Goal: Task Accomplishment & Management: Manage account settings

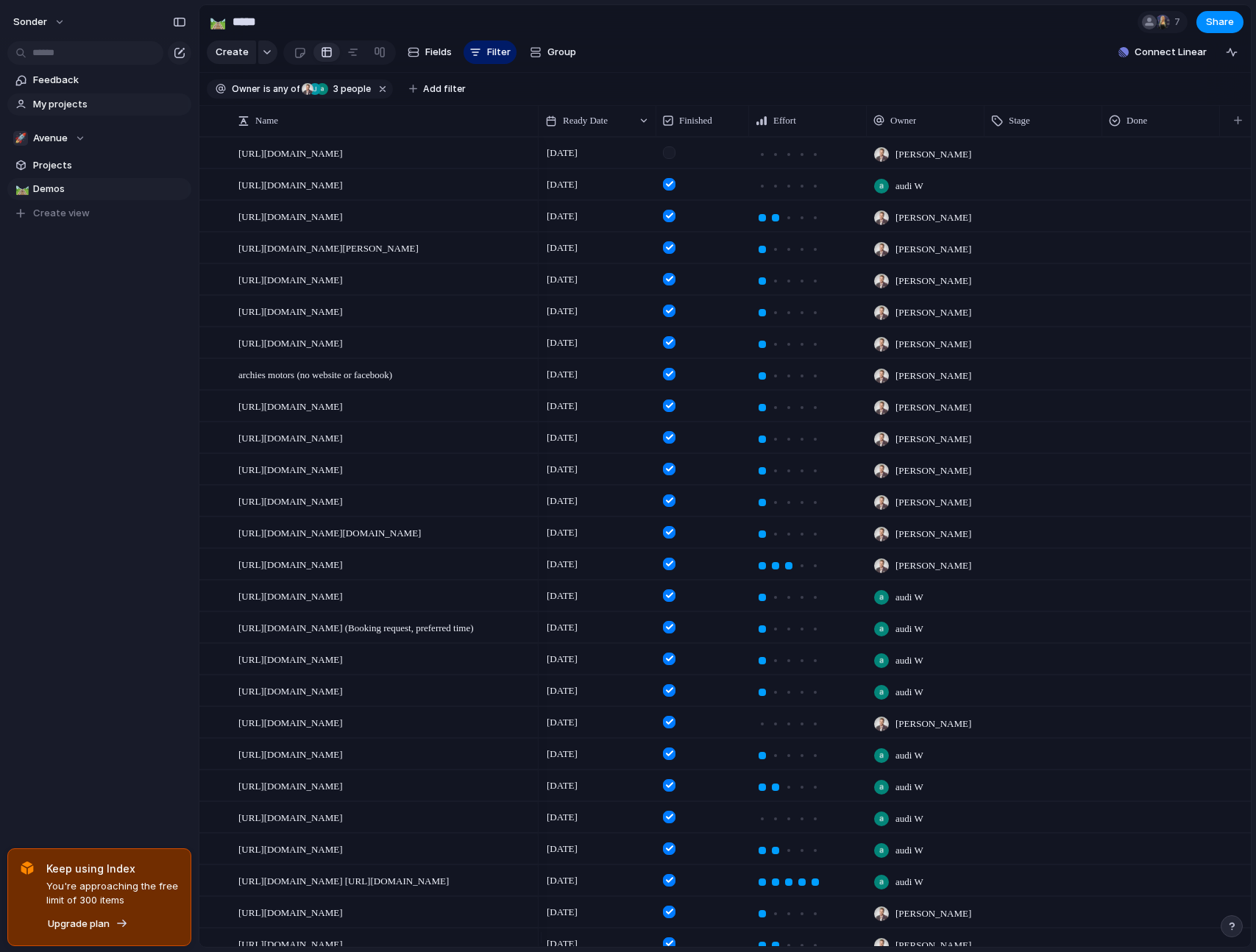
click at [82, 99] on span "My projects" at bounding box center [109, 105] width 153 height 15
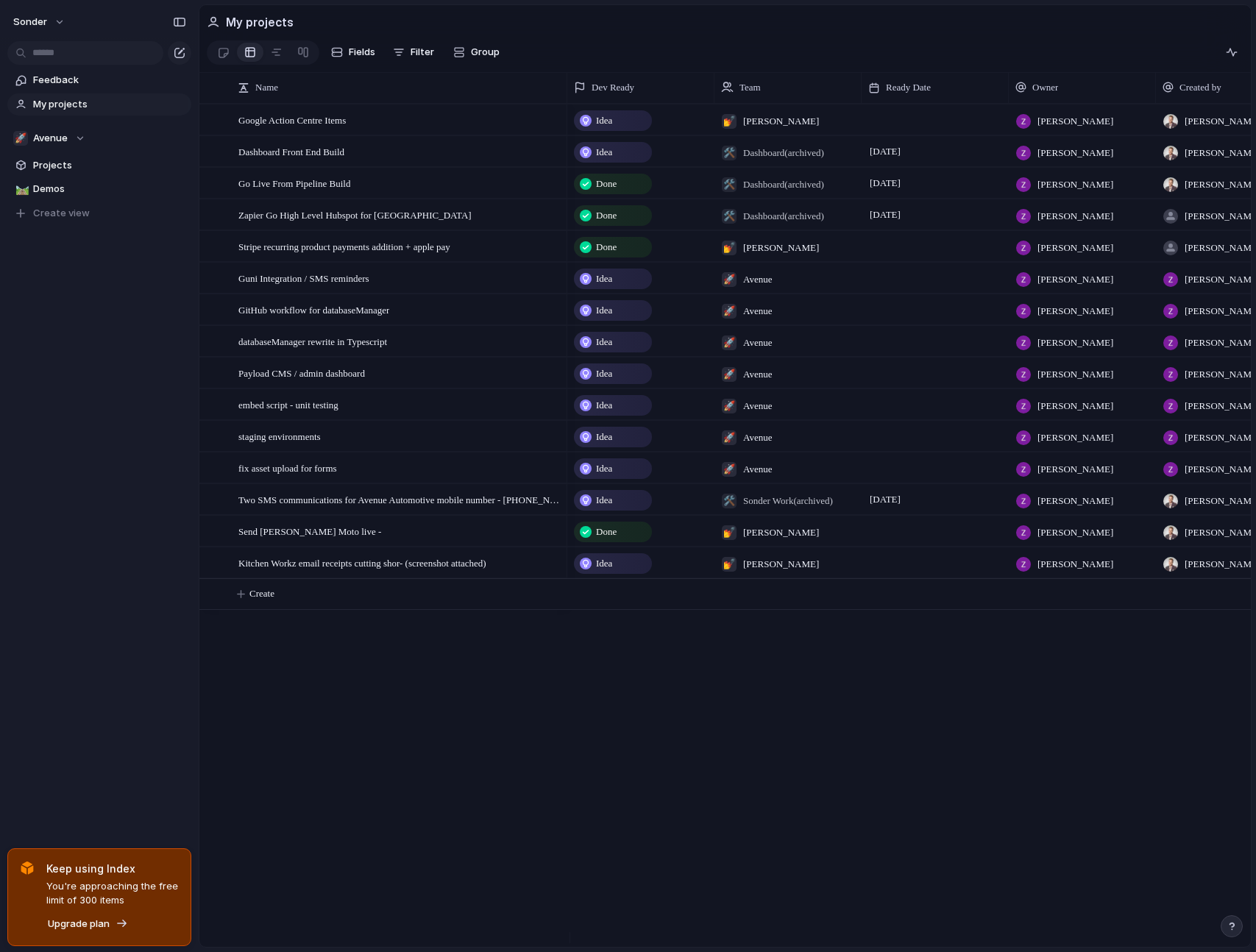
click at [657, 621] on div "Idea 💅 [PERSON_NAME] [PERSON_NAME] [PERSON_NAME] Idea 🛠️ Dashboard (archived) […" at bounding box center [909, 525] width 684 height 843
click at [81, 131] on div "🚀 Avenue" at bounding box center [49, 138] width 72 height 15
click at [61, 300] on span "[PERSON_NAME]" at bounding box center [82, 297] width 75 height 15
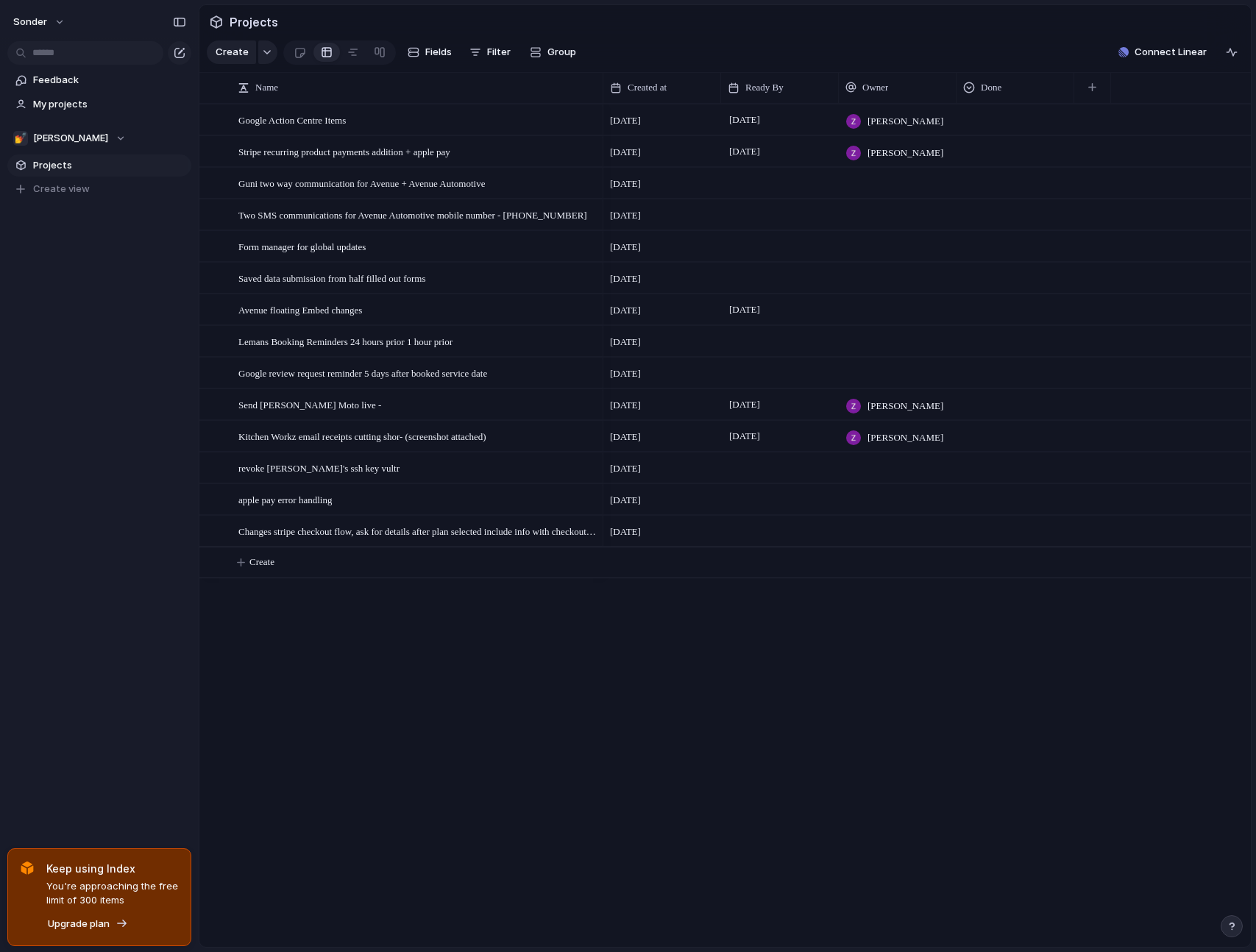
click at [266, 662] on div "Google Action Centre Items Stripe recurring product payments addition + apple p…" at bounding box center [724, 525] width 1051 height 843
click at [438, 539] on span "Changes stripe checkout flow, ask for details after plan selected include info …" at bounding box center [418, 531] width 359 height 17
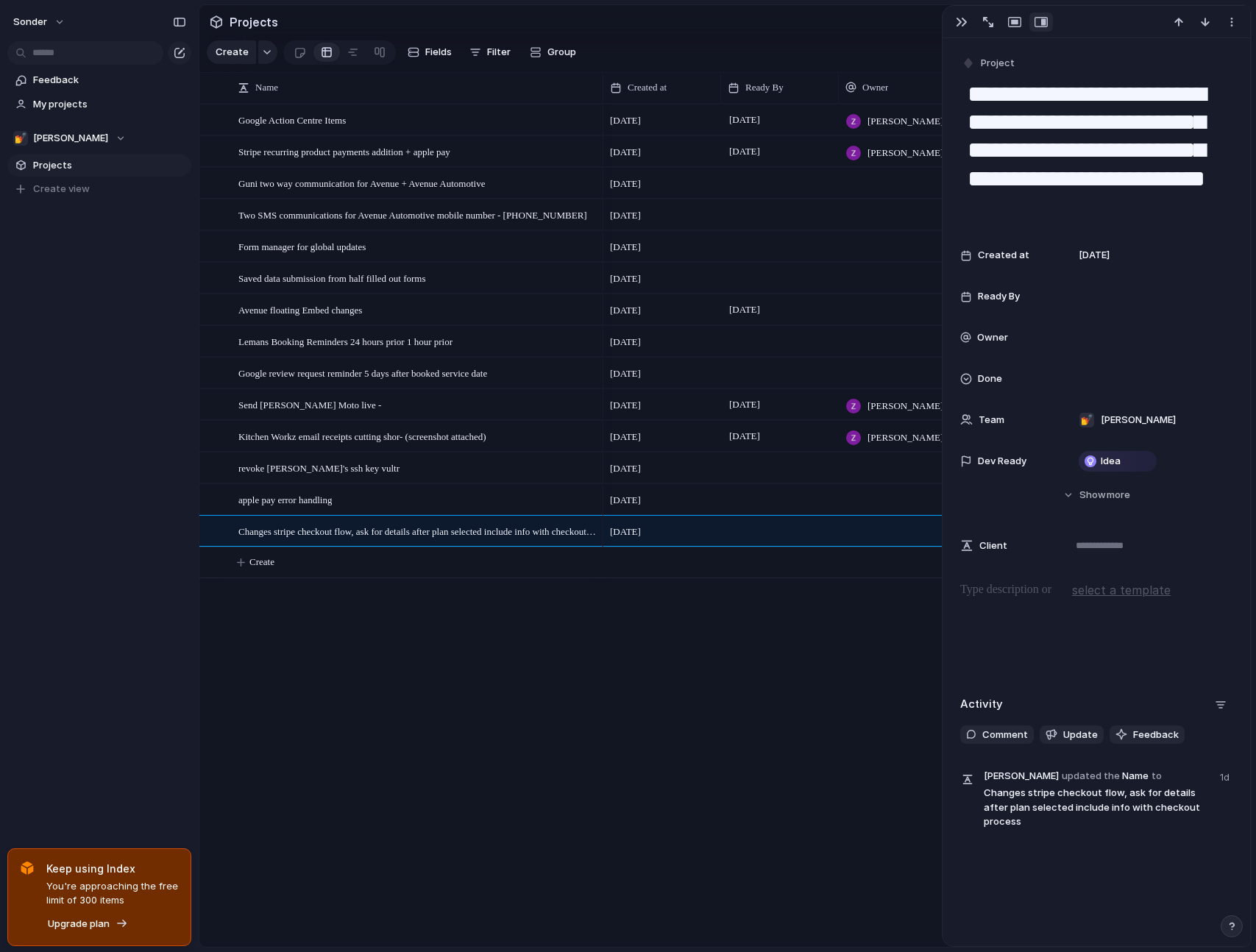
click at [756, 545] on div at bounding box center [779, 531] width 118 height 31
click at [949, 16] on button "button" at bounding box center [961, 21] width 23 height 19
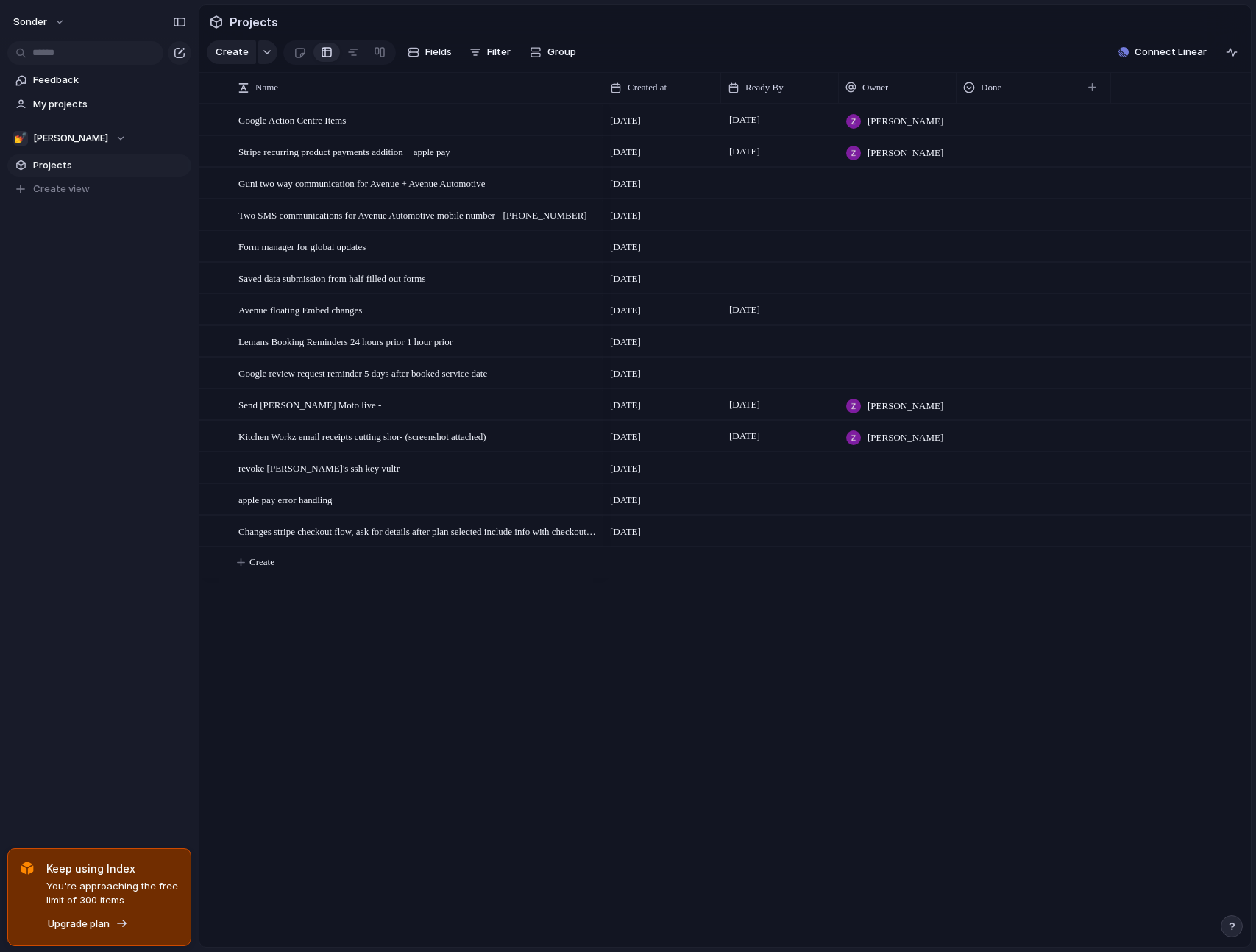
click at [961, 477] on div at bounding box center [1014, 465] width 116 height 24
click at [810, 570] on div "Live Done In progress" at bounding box center [628, 476] width 1256 height 952
click at [827, 545] on div at bounding box center [779, 531] width 118 height 31
click at [1006, 541] on div at bounding box center [1014, 528] width 116 height 24
click at [997, 635] on div "Done" at bounding box center [986, 628] width 39 height 18
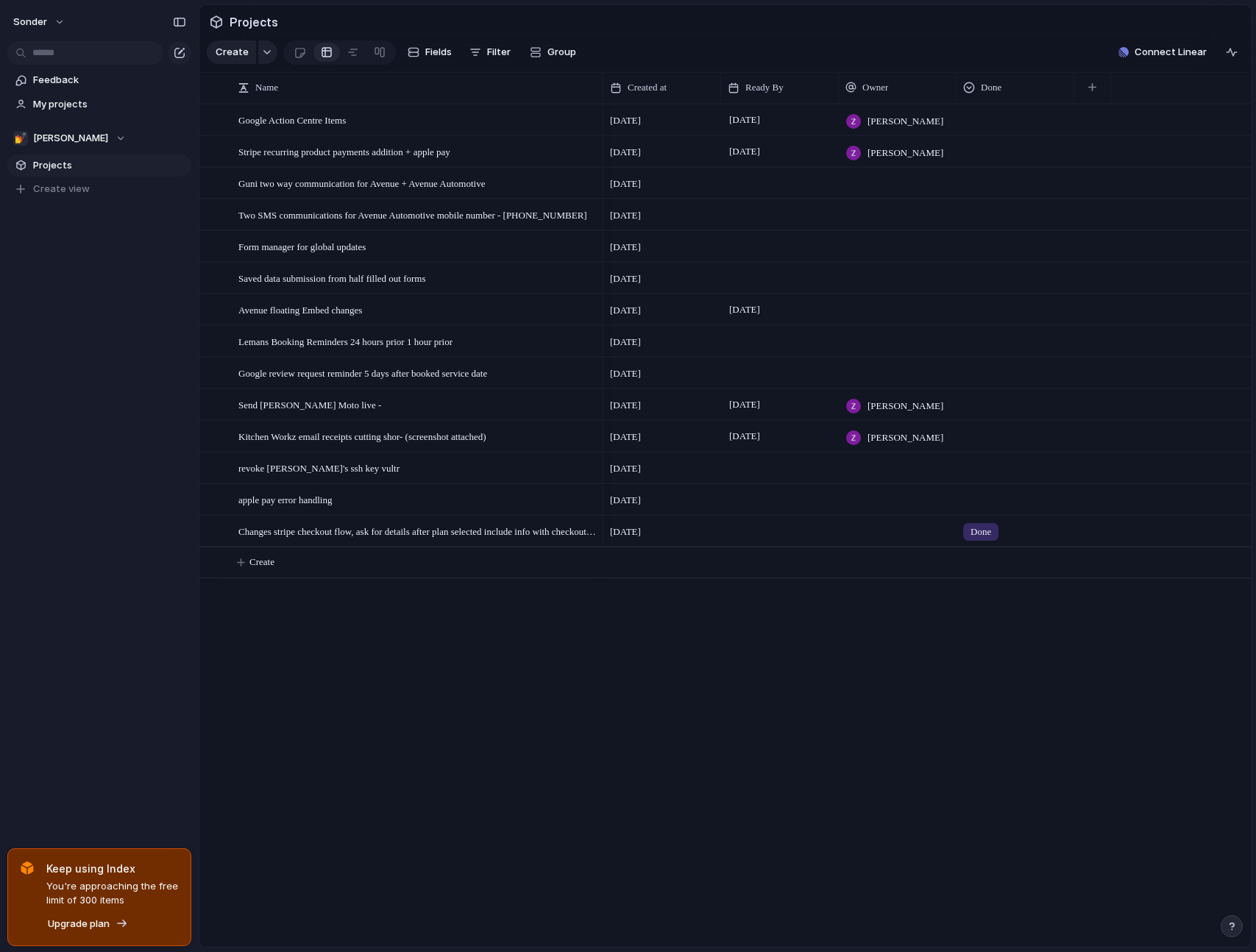
drag, startPoint x: 1069, startPoint y: 765, endPoint x: 1064, endPoint y: 732, distance: 33.4
click at [1071, 765] on div "[DATE] [PERSON_NAME] [DATE] August [PERSON_NAME] [DATE] [DATE] [DATE] [DATE] Au…" at bounding box center [926, 525] width 647 height 843
click at [491, 642] on div "Google Action Centre Items Stripe recurring product payments addition + apple p…" at bounding box center [724, 525] width 1051 height 843
click at [785, 679] on div "[DATE] [PERSON_NAME] [DATE] August [PERSON_NAME] [DATE] [DATE] [DATE] [DATE] Au…" at bounding box center [926, 525] width 647 height 843
click at [649, 719] on div "[DATE] [PERSON_NAME] [DATE] August [PERSON_NAME] [DATE] [DATE] [DATE] [DATE] Au…" at bounding box center [926, 525] width 647 height 843
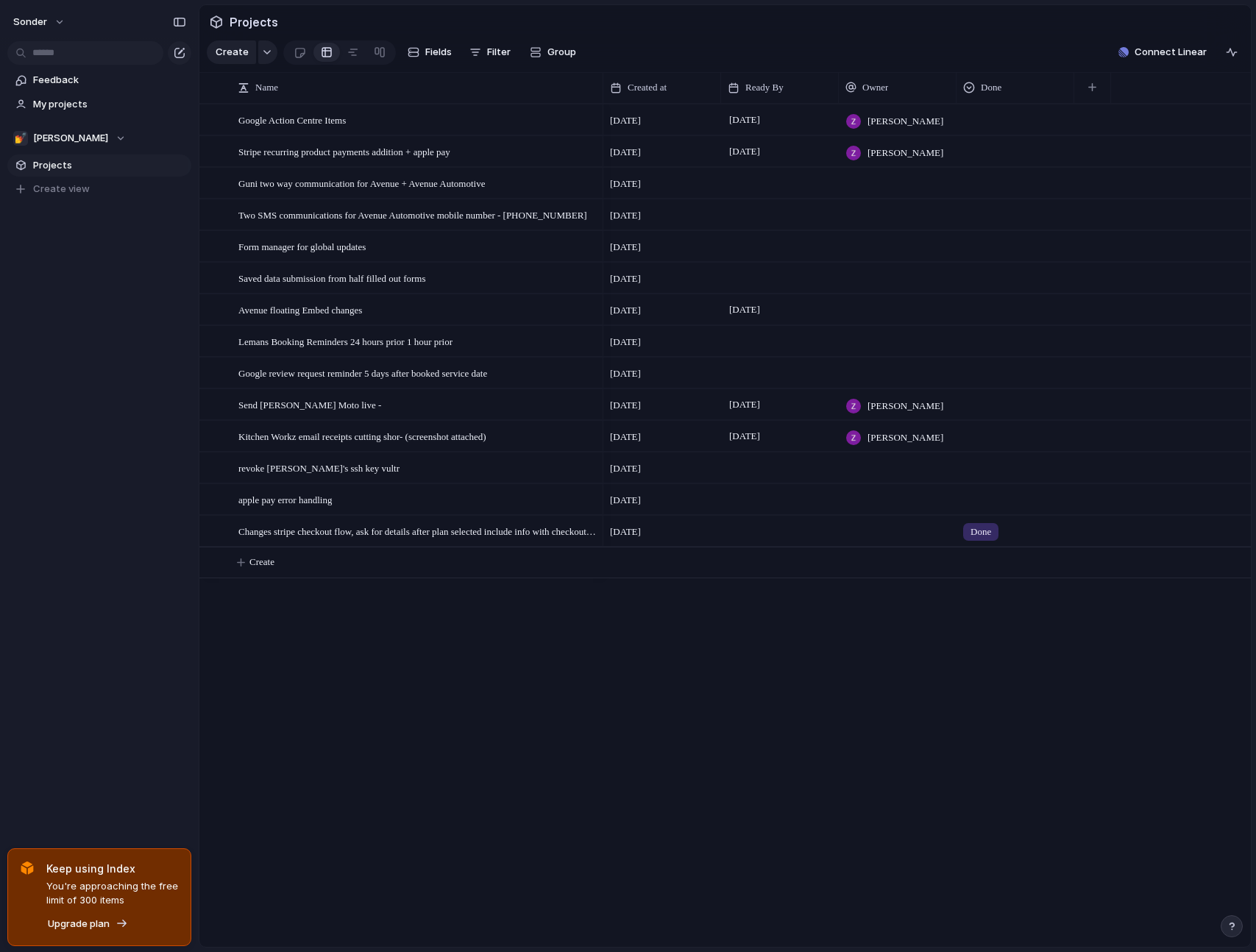
click at [995, 414] on div at bounding box center [1014, 402] width 116 height 24
click at [1016, 502] on li "Done" at bounding box center [1019, 502] width 119 height 25
drag, startPoint x: 272, startPoint y: 415, endPoint x: 266, endPoint y: 535, distance: 120.1
click at [419, 319] on div "Avenue floating Embed changes" at bounding box center [418, 309] width 359 height 31
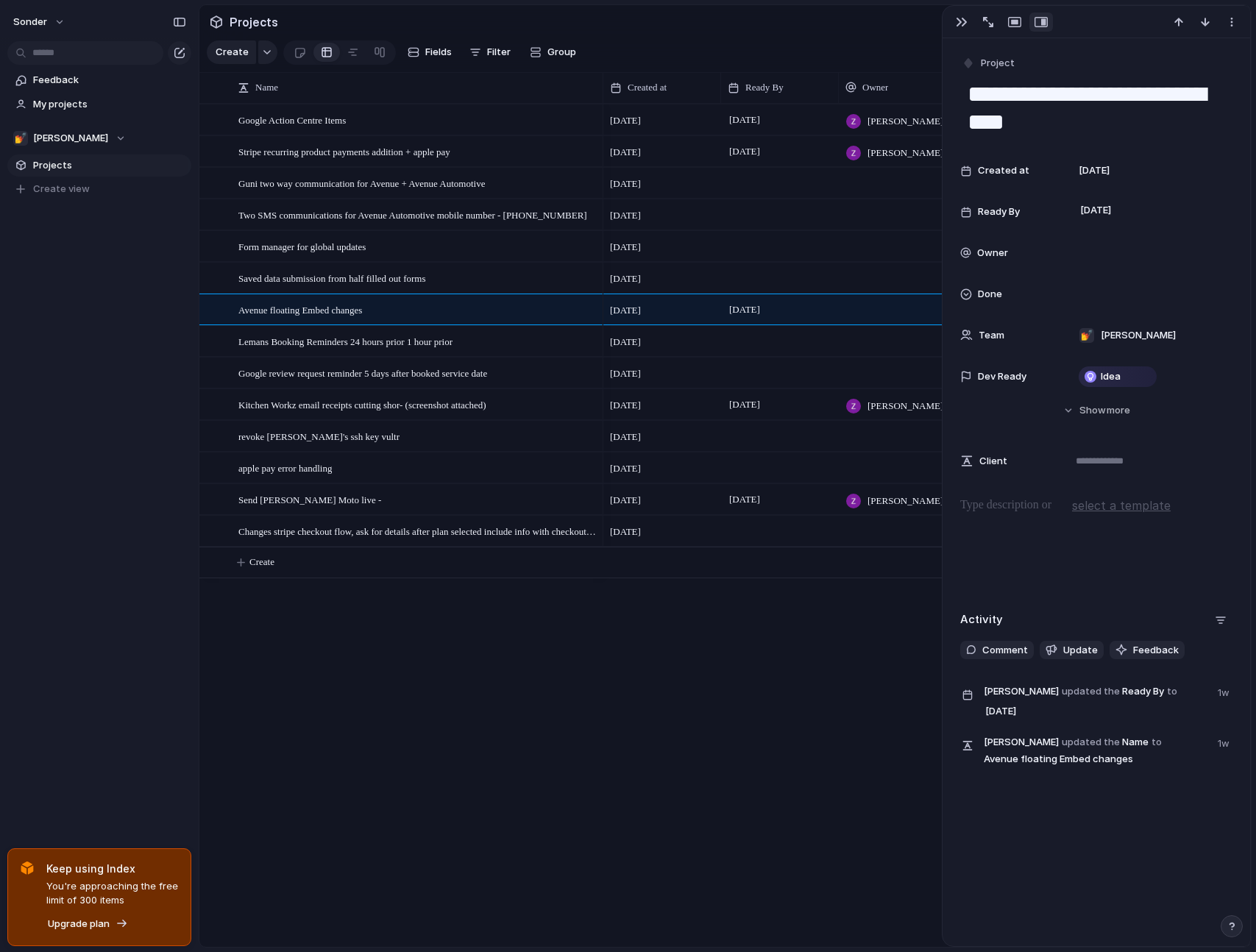
click at [656, 712] on div "[DATE] [PERSON_NAME] [DATE] August [PERSON_NAME] [DATE] [DATE] [DATE] [DATE] Au…" at bounding box center [926, 525] width 647 height 843
click at [1054, 112] on textarea "**********" at bounding box center [1096, 108] width 260 height 59
click at [795, 845] on div "[DATE] [PERSON_NAME] [DATE] August [PERSON_NAME] [DATE] [DATE] [DATE] [DATE] Au…" at bounding box center [926, 525] width 647 height 843
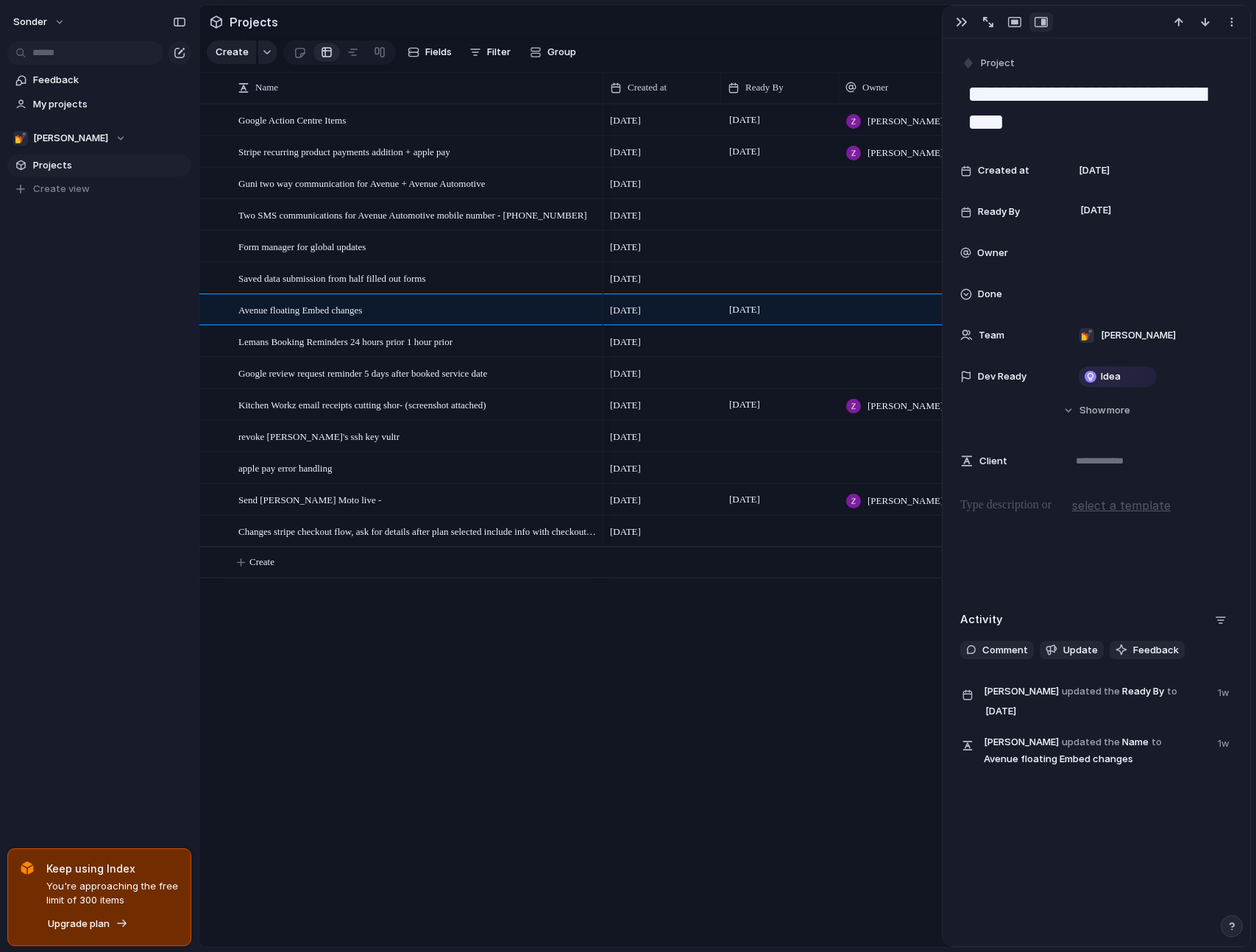
click at [531, 712] on div "Google Action Centre Items Stripe recurring product payments addition + apple p…" at bounding box center [724, 525] width 1051 height 843
click at [627, 633] on div "[DATE] [PERSON_NAME] [DATE] August [PERSON_NAME] [DATE] [DATE] [DATE] [DATE] Au…" at bounding box center [926, 525] width 647 height 843
click at [406, 668] on div "Google Action Centre Items Stripe recurring product payments addition + apple p…" at bounding box center [724, 525] width 1051 height 843
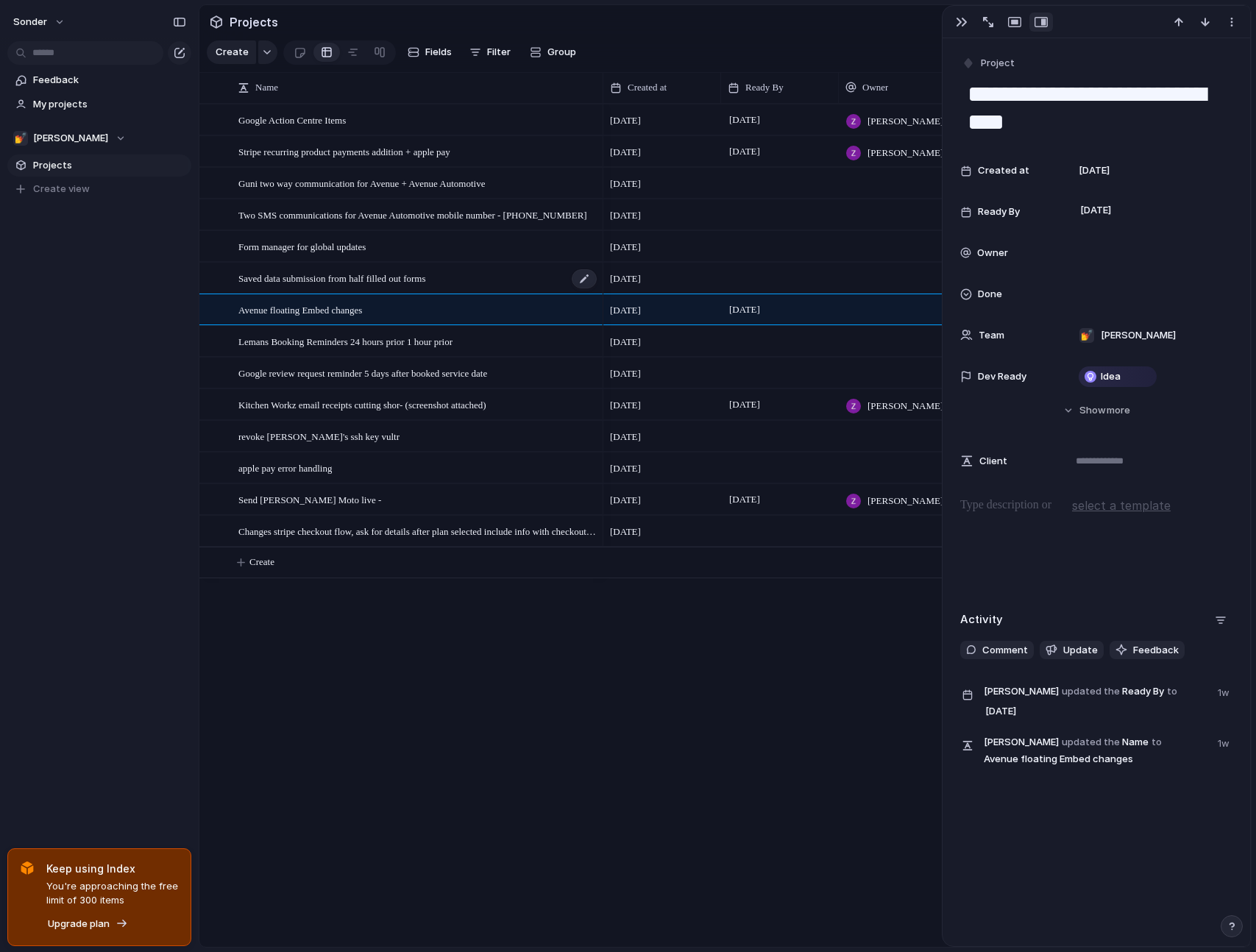
click at [484, 282] on div "Saved data submission from half filled out forms" at bounding box center [418, 278] width 359 height 31
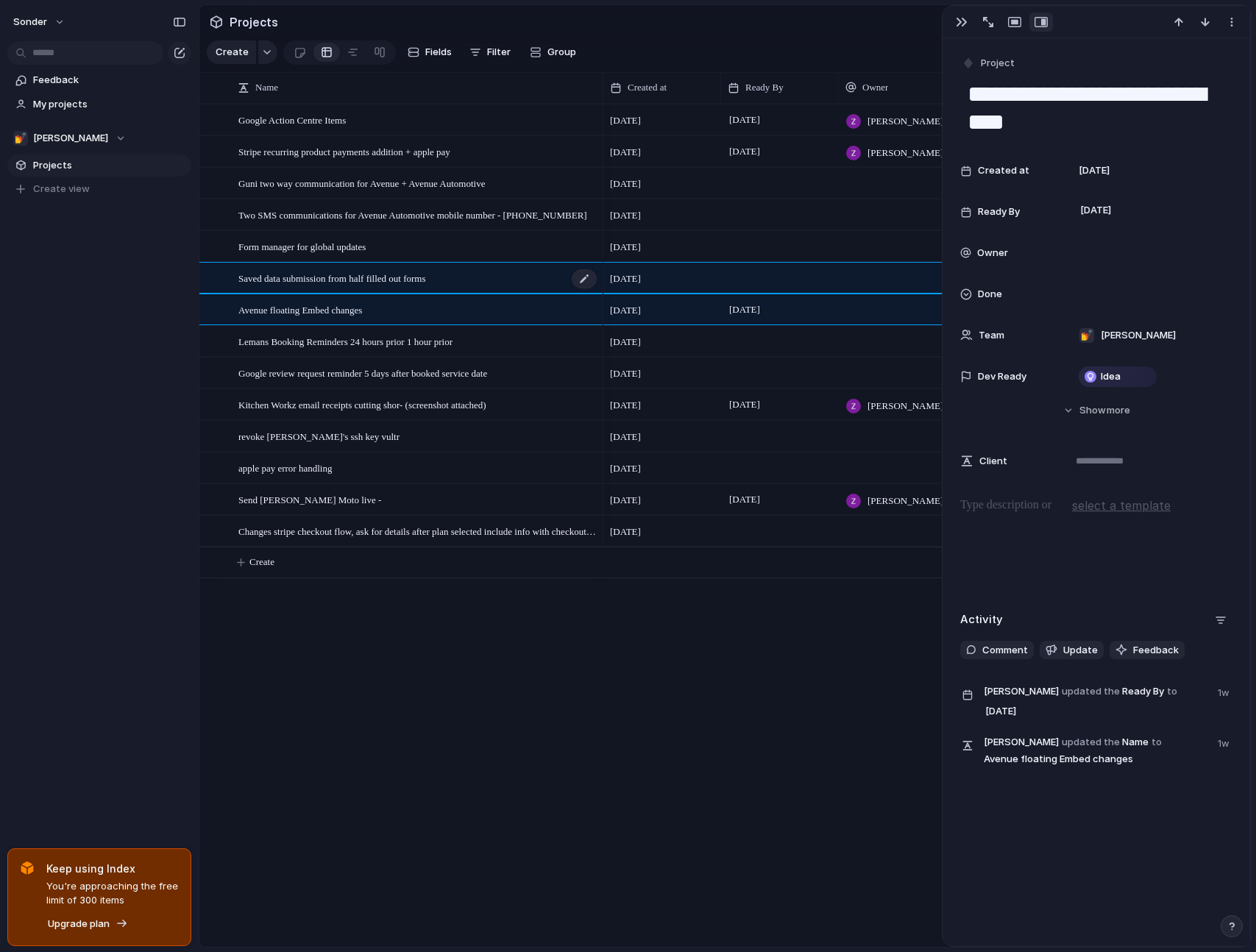
type textarea "**********"
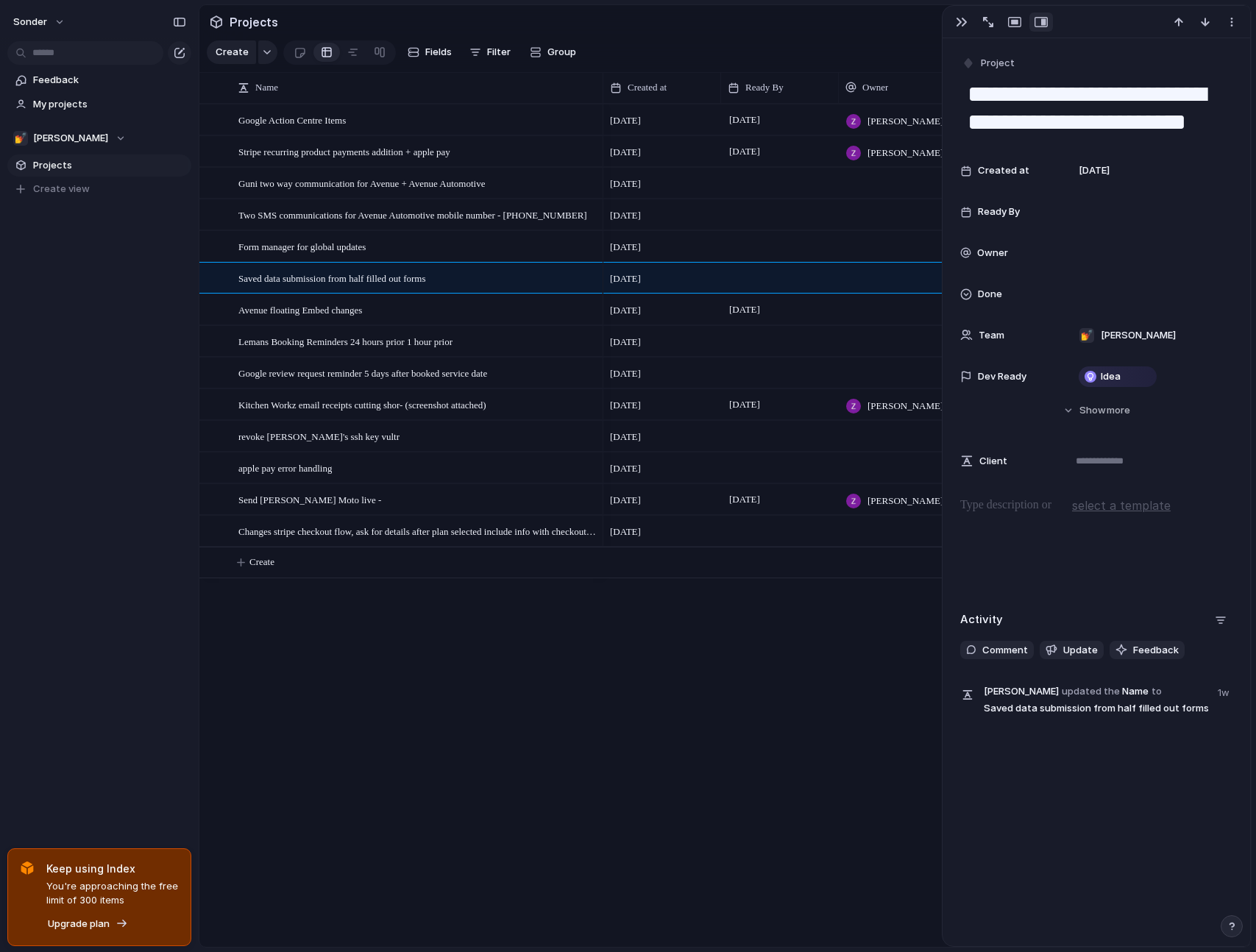
click at [566, 678] on div "Google Action Centre Items Stripe recurring product payments addition + apple p…" at bounding box center [724, 525] width 1051 height 843
click at [360, 748] on div "Google Action Centre Items Stripe recurring product payments addition + apple p…" at bounding box center [724, 525] width 1051 height 843
click at [783, 608] on div "[DATE] [PERSON_NAME] [DATE] August [PERSON_NAME] [DATE] [DATE] [DATE] [DATE] Au…" at bounding box center [927, 525] width 648 height 843
click at [862, 290] on div at bounding box center [897, 277] width 118 height 31
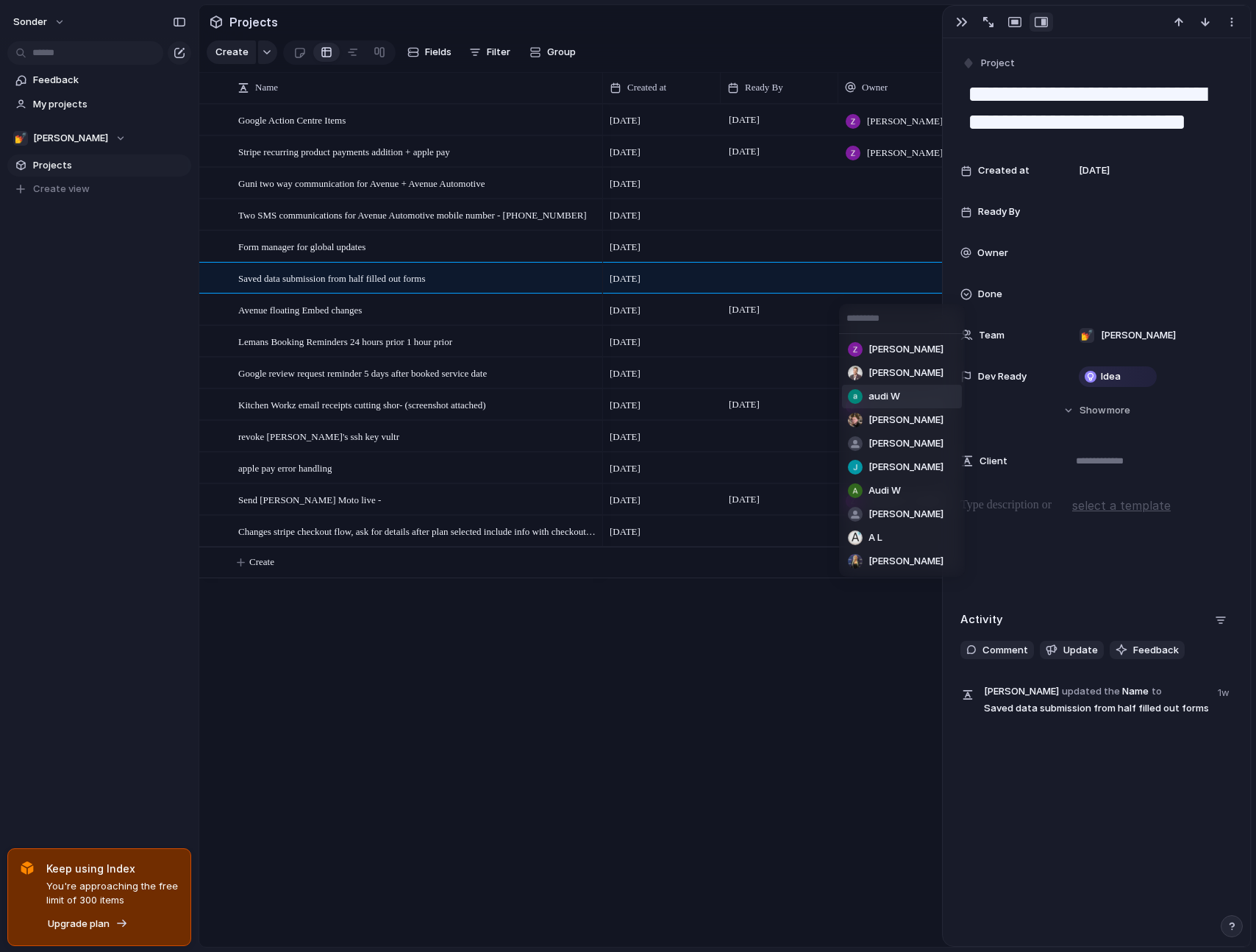
click at [917, 395] on li "audi W" at bounding box center [901, 395] width 119 height 23
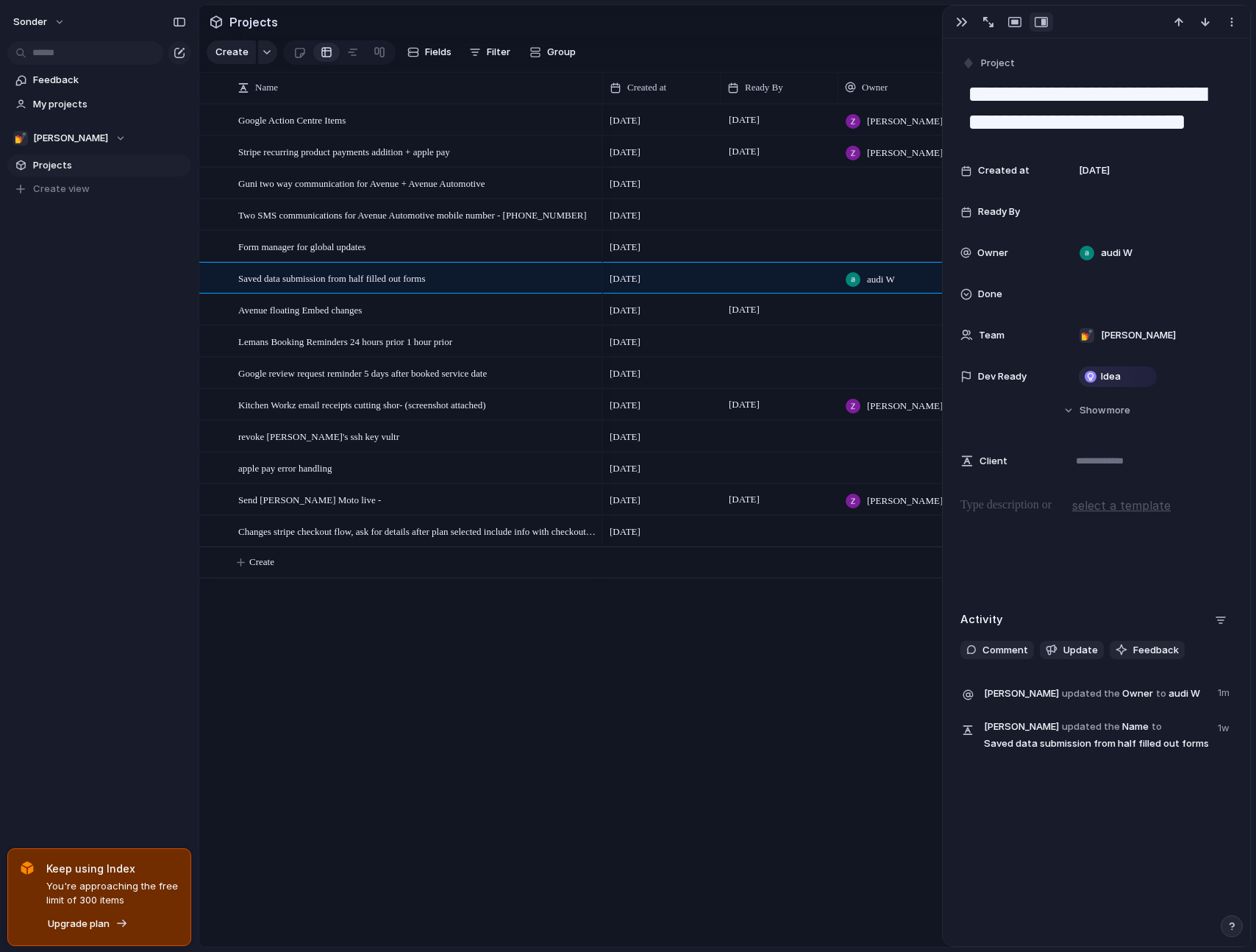
click at [774, 645] on div "[DATE] August [PERSON_NAME] [DATE] August [PERSON_NAME] [DATE] [DATE] July [DAT…" at bounding box center [927, 525] width 648 height 843
click at [1147, 334] on div "💅 [PERSON_NAME]" at bounding box center [1149, 334] width 153 height 16
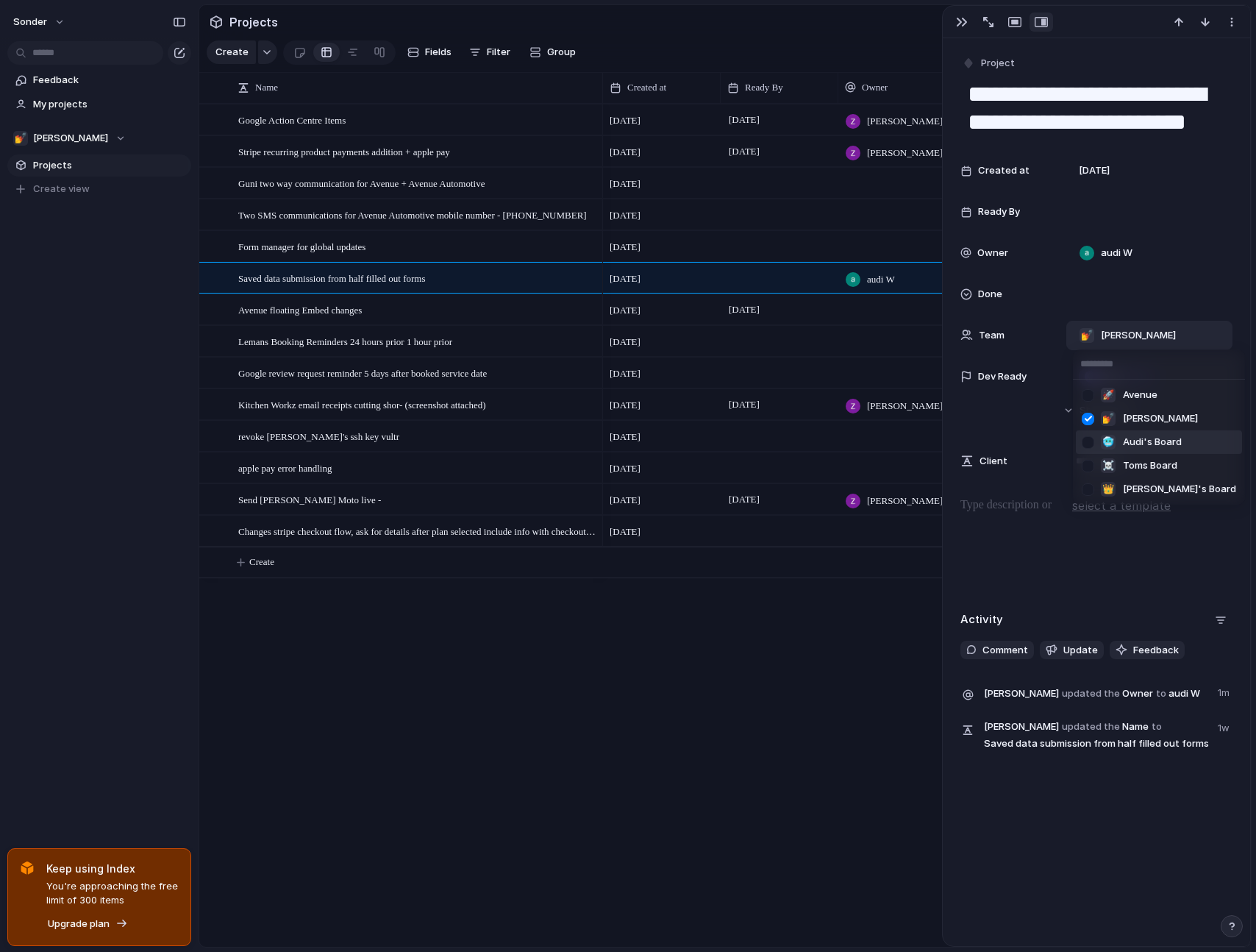
click at [1087, 446] on div at bounding box center [1088, 443] width 26 height 26
click at [1088, 420] on div at bounding box center [1088, 420] width 26 height 26
click at [674, 628] on div "🚀 Avenue 💅 [PERSON_NAME] 🥶 Audi's Board ☠️ Toms Board 👑 [PERSON_NAME]'s Board" at bounding box center [628, 476] width 1256 height 952
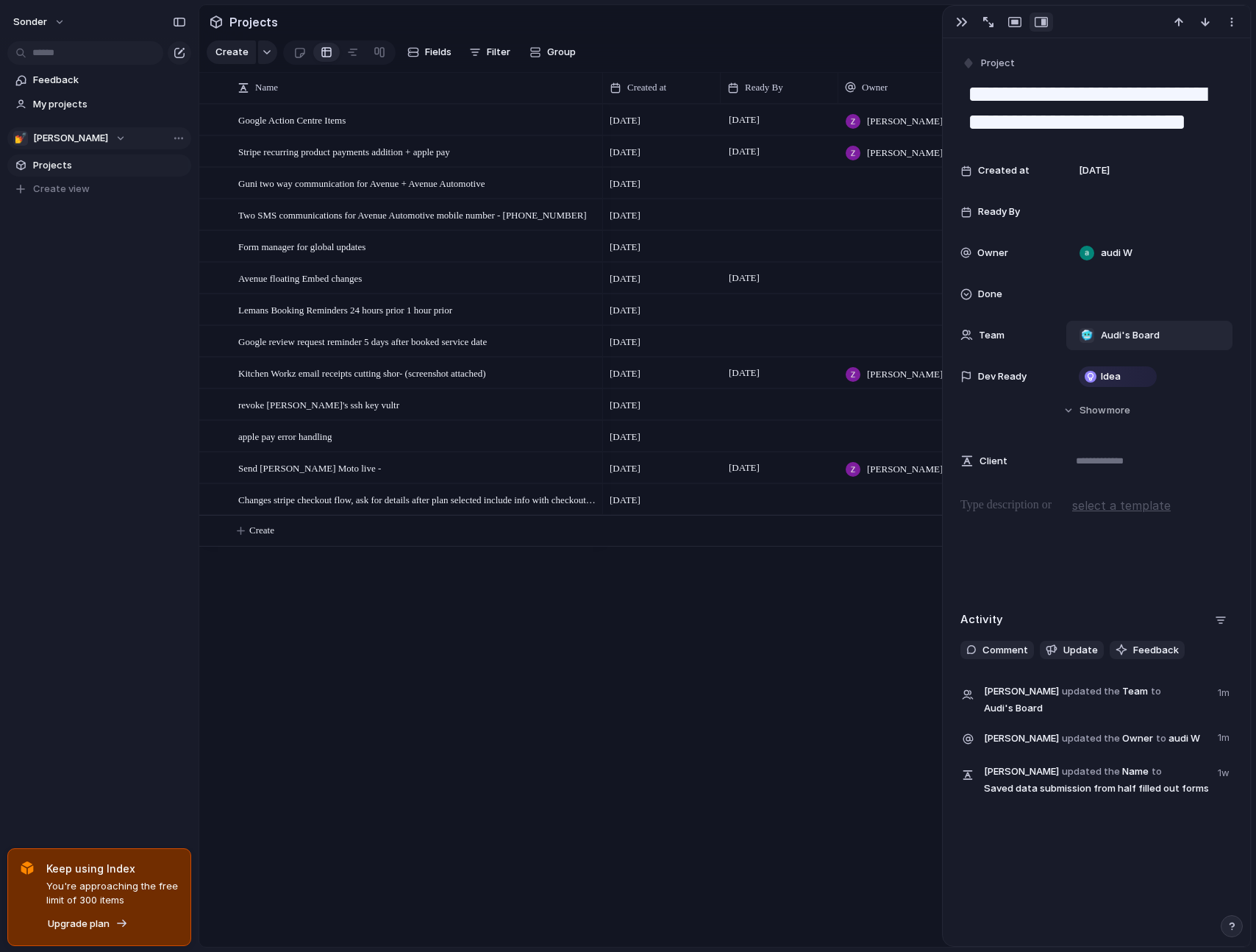
click at [77, 146] on button "💅 [PERSON_NAME]" at bounding box center [99, 138] width 184 height 22
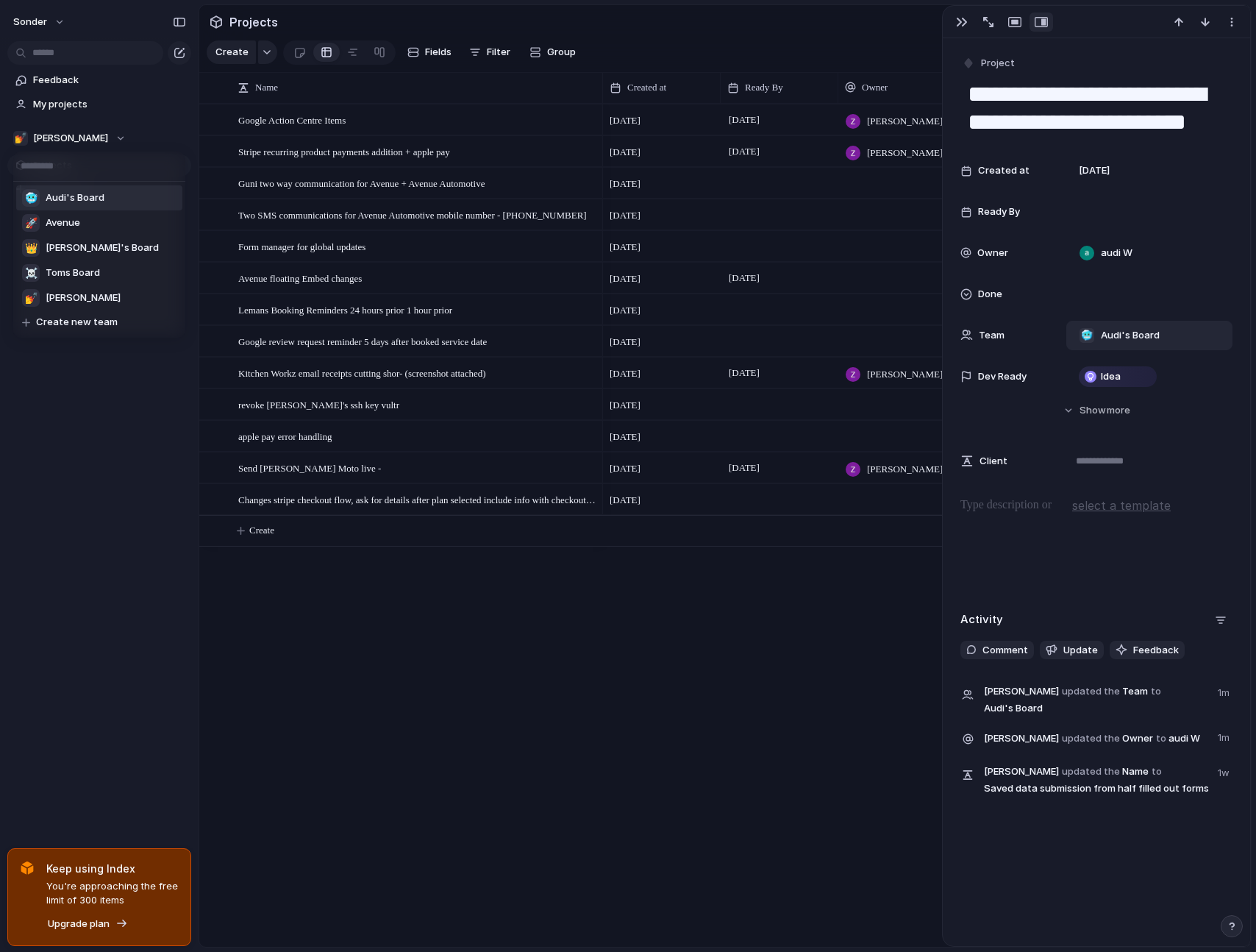
click at [61, 194] on span "Audi's Board" at bounding box center [75, 198] width 59 height 15
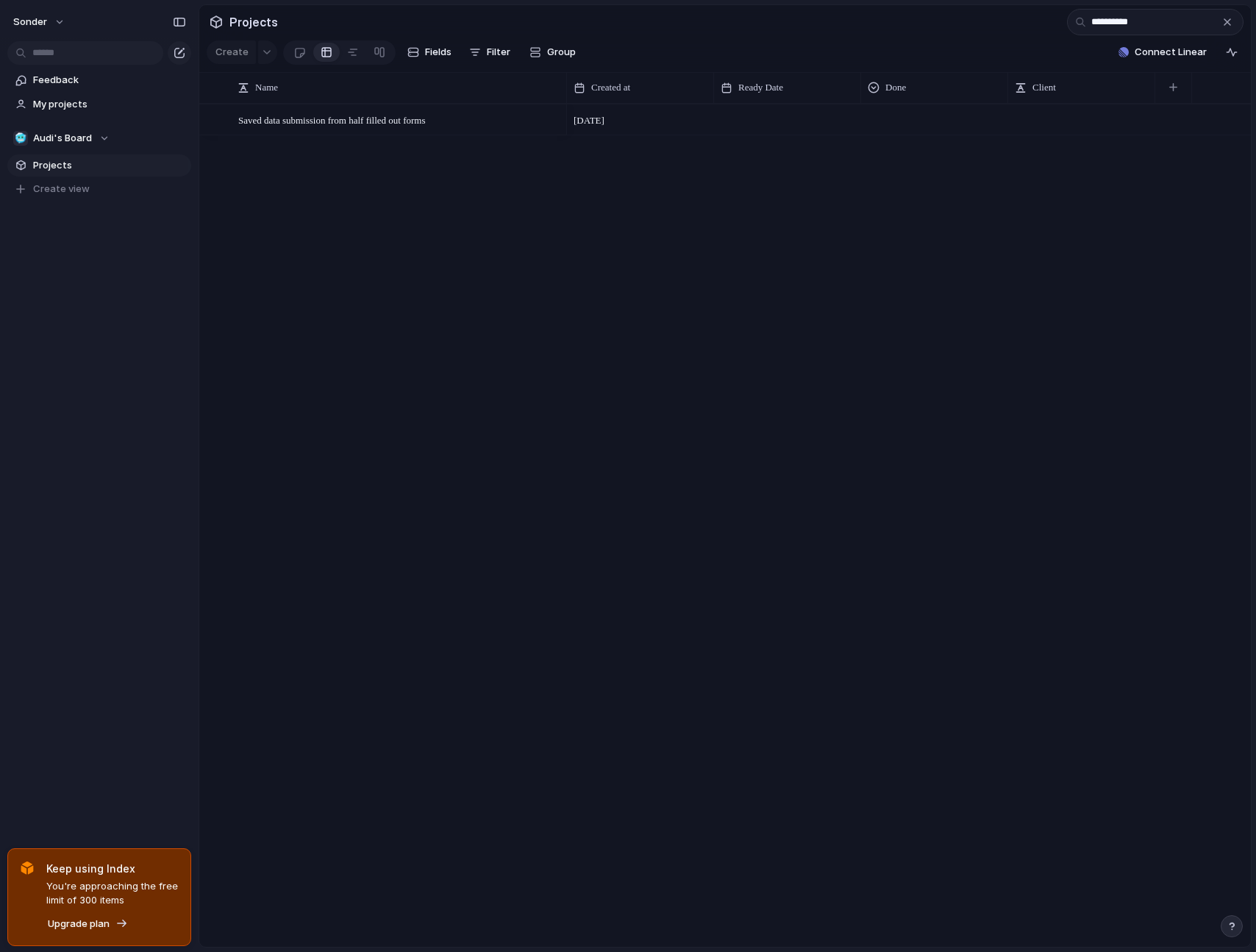
type input "**********"
click at [963, 129] on div at bounding box center [935, 118] width 145 height 24
click at [917, 222] on li "Done" at bounding box center [924, 218] width 119 height 25
click at [754, 273] on div "[DATE] Done" at bounding box center [909, 525] width 685 height 843
click at [1224, 19] on div "button" at bounding box center [1227, 21] width 12 height 12
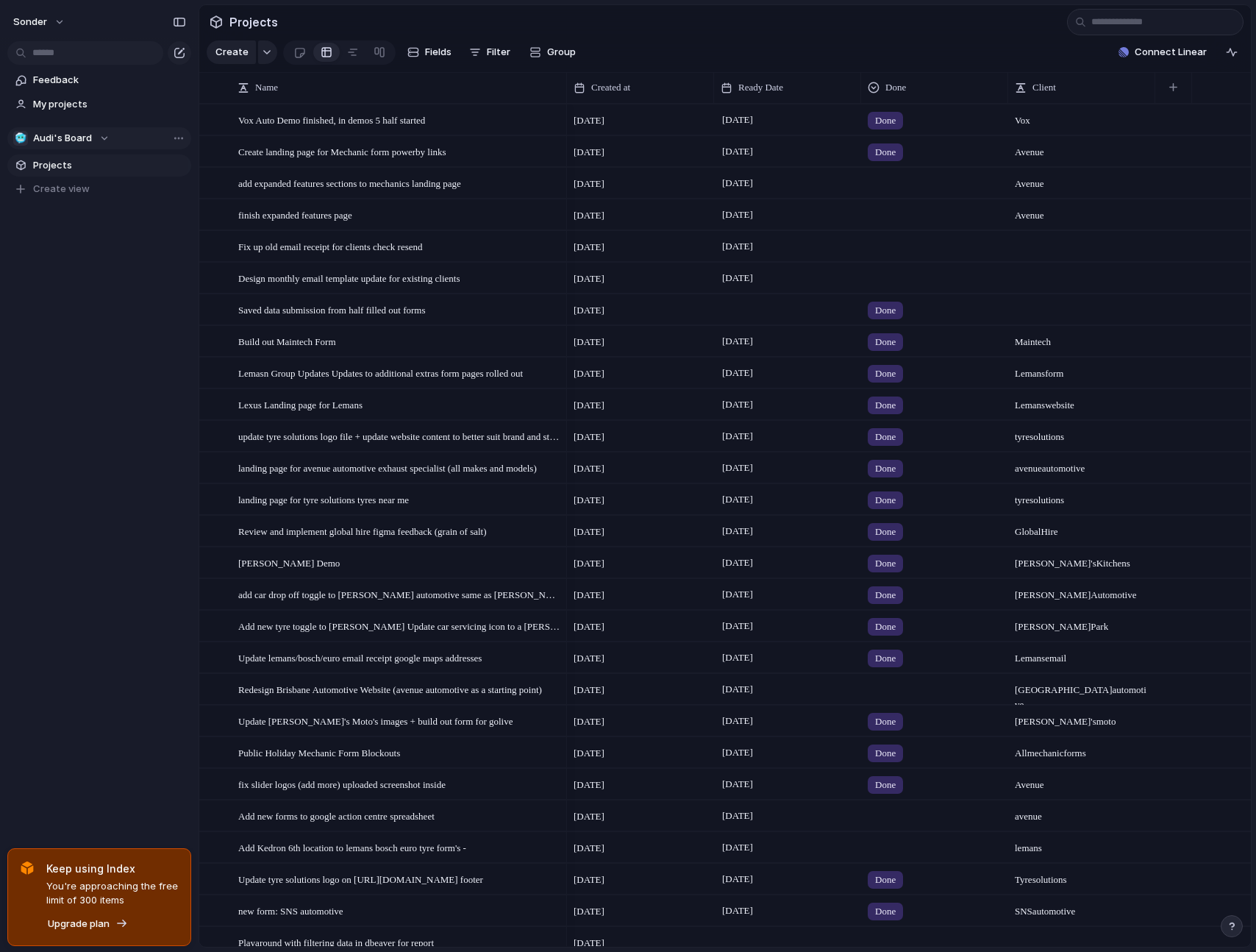
click at [52, 136] on span "Audi's Board" at bounding box center [63, 138] width 59 height 15
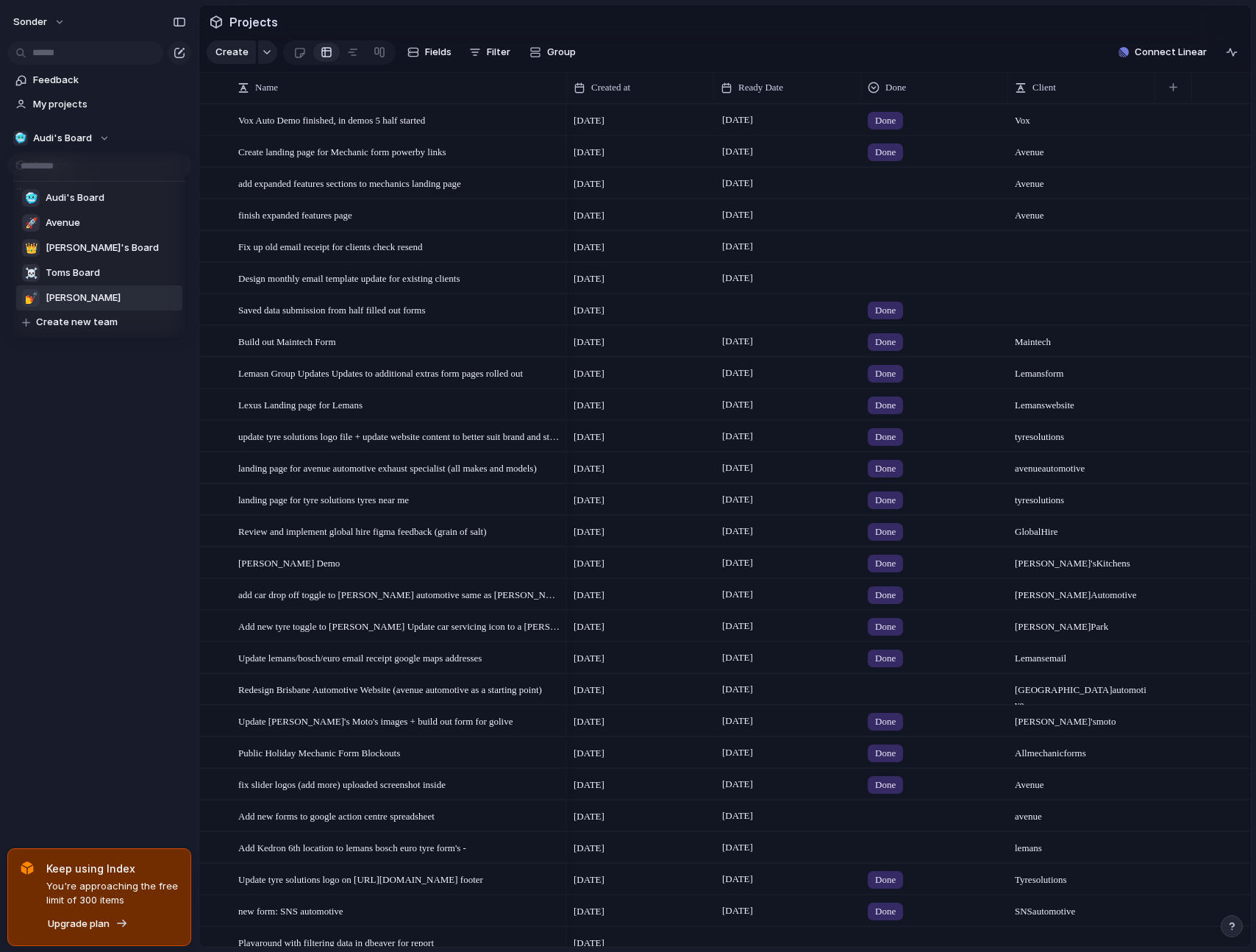
click at [73, 294] on li "💅 [PERSON_NAME]" at bounding box center [98, 297] width 166 height 25
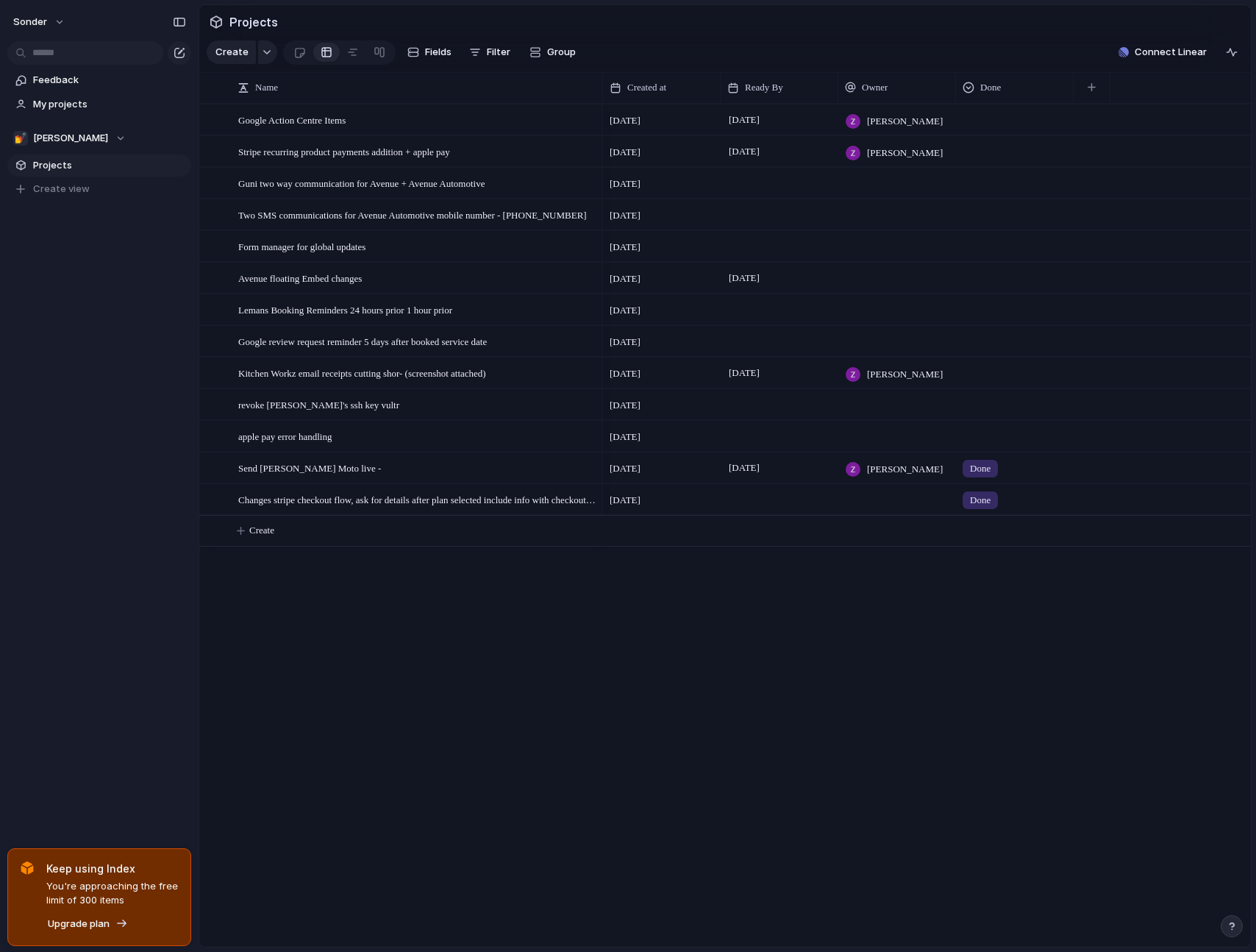
click at [946, 599] on div "[DATE] [PERSON_NAME] [DATE] August [PERSON_NAME] [DATE] [DATE] [DATE] August [D…" at bounding box center [927, 525] width 648 height 843
click at [587, 288] on div at bounding box center [584, 279] width 25 height 19
drag, startPoint x: 237, startPoint y: 292, endPoint x: 577, endPoint y: 302, distance: 340.1
click at [577, 302] on div "**********" at bounding box center [408, 289] width 379 height 30
type textarea "**********"
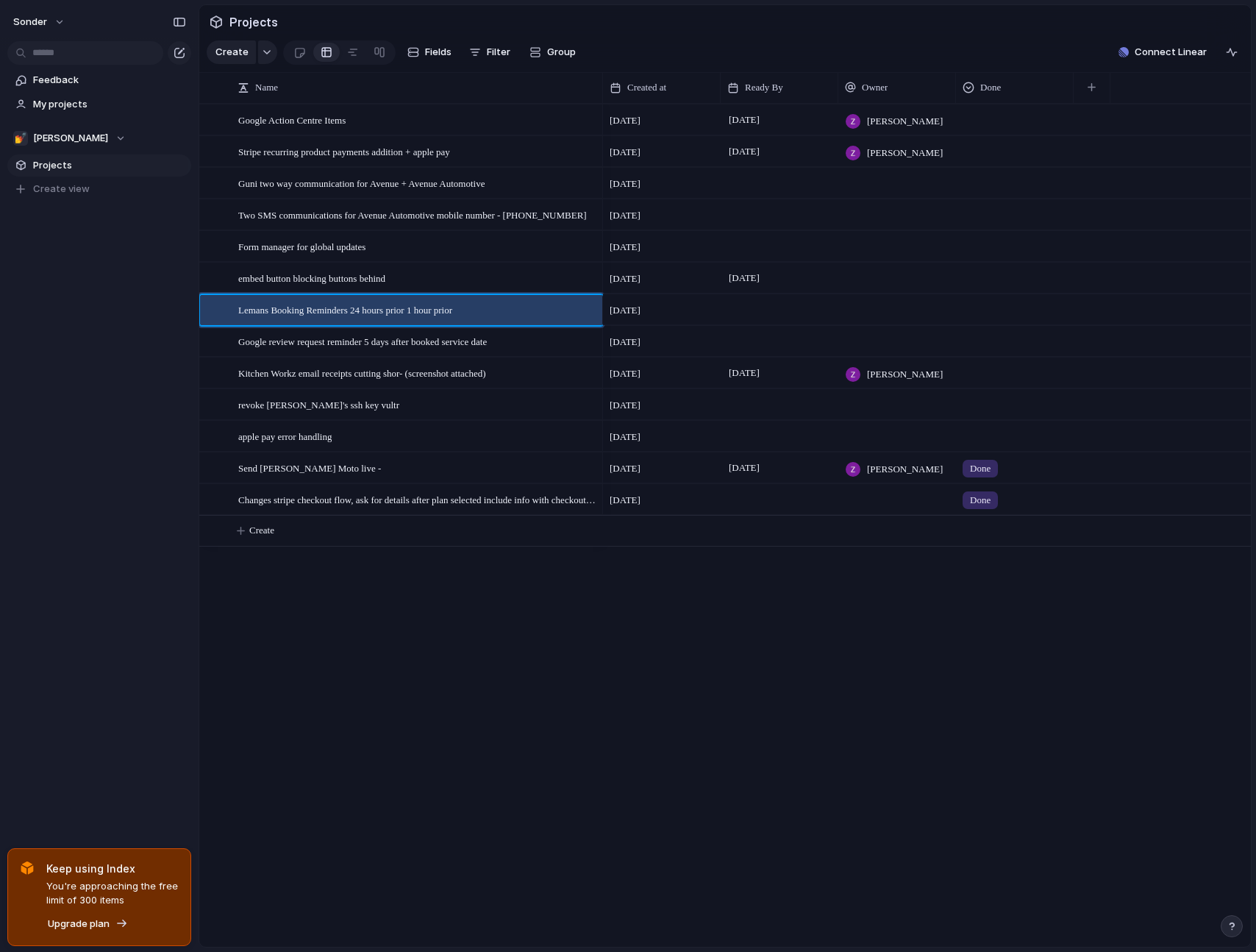
click at [458, 689] on div "Google Action Centre Items Stripe recurring product payments addition + apple p…" at bounding box center [725, 525] width 1052 height 843
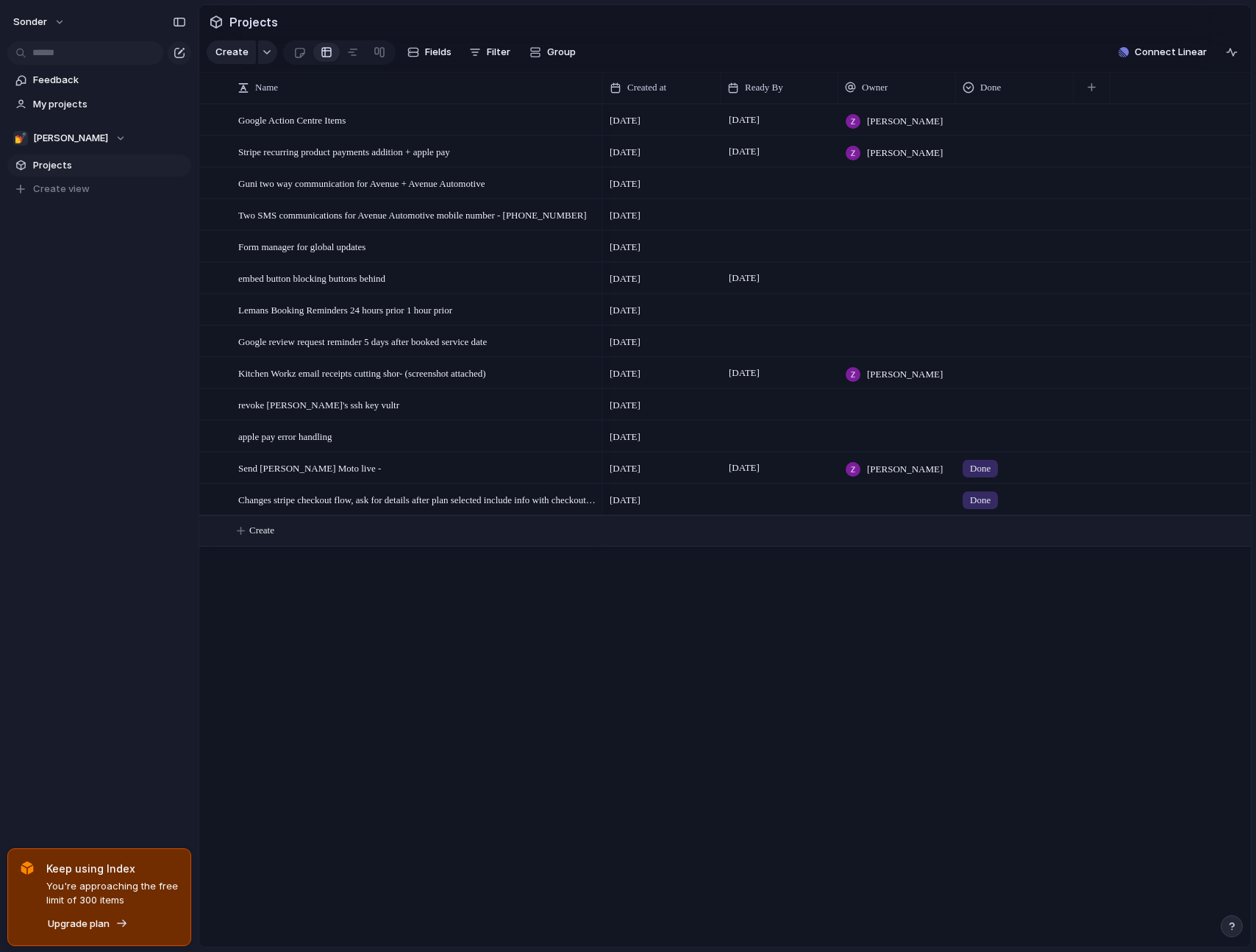
click at [270, 537] on span "Create" at bounding box center [261, 531] width 25 height 15
click at [509, 548] on textarea at bounding box center [415, 544] width 354 height 17
type textarea "*"
type textarea "**********"
click at [985, 541] on div at bounding box center [1014, 528] width 116 height 24
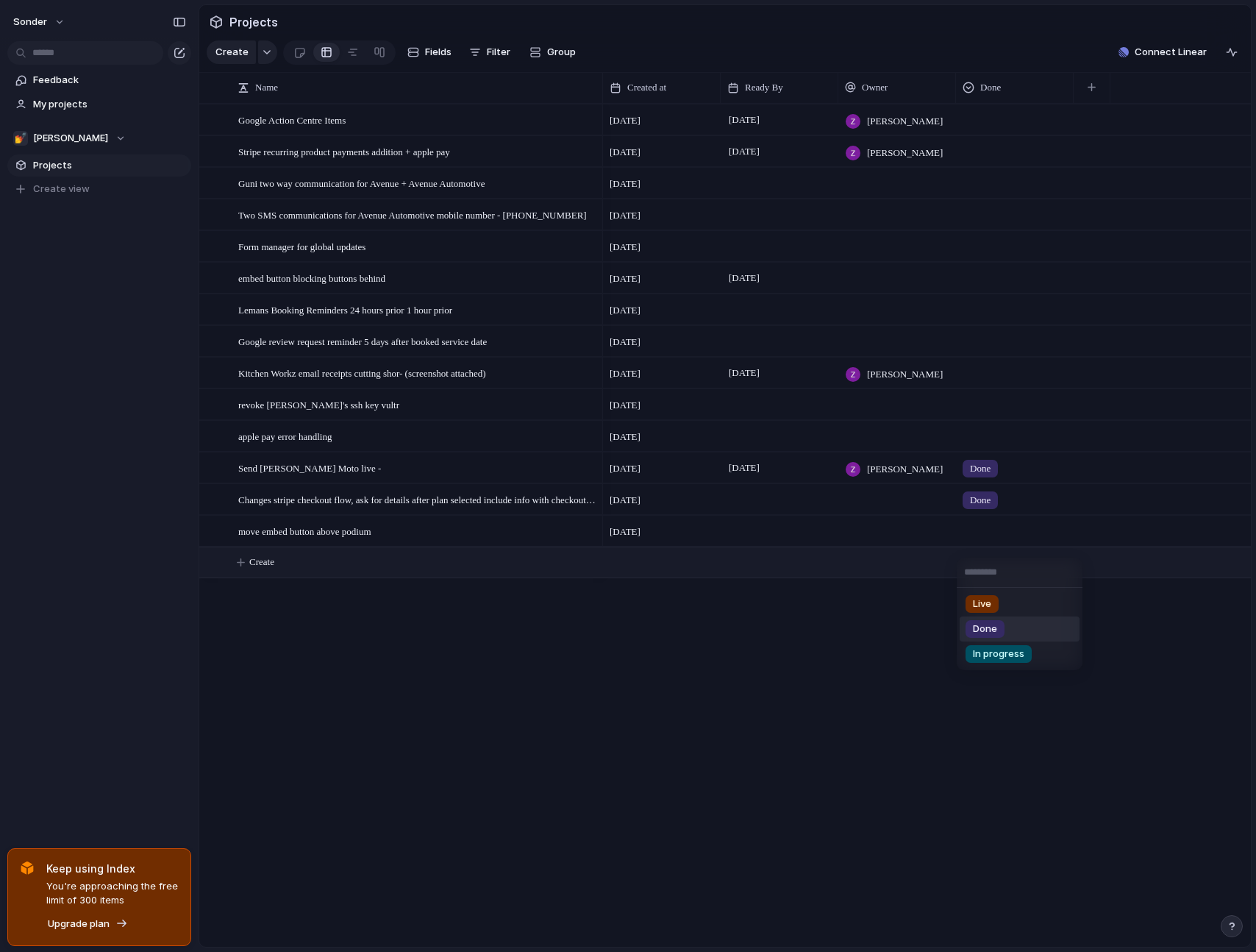
click at [996, 636] on div "Done" at bounding box center [986, 628] width 39 height 18
click at [868, 652] on div "[DATE] [PERSON_NAME] [DATE] August [PERSON_NAME] [DATE] [DATE] [DATE] August [D…" at bounding box center [927, 525] width 648 height 843
click at [695, 703] on div "[DATE] [PERSON_NAME] [DATE] August [PERSON_NAME] [DATE] [DATE] [DATE] August [D…" at bounding box center [927, 525] width 648 height 843
click at [451, 730] on div "Google Action Centre Items Stripe recurring product payments addition + apple p…" at bounding box center [725, 525] width 1052 height 843
click at [1146, 777] on div "[DATE] [PERSON_NAME] [DATE] August [PERSON_NAME] [DATE] [DATE] [DATE] August [D…" at bounding box center [927, 525] width 648 height 843
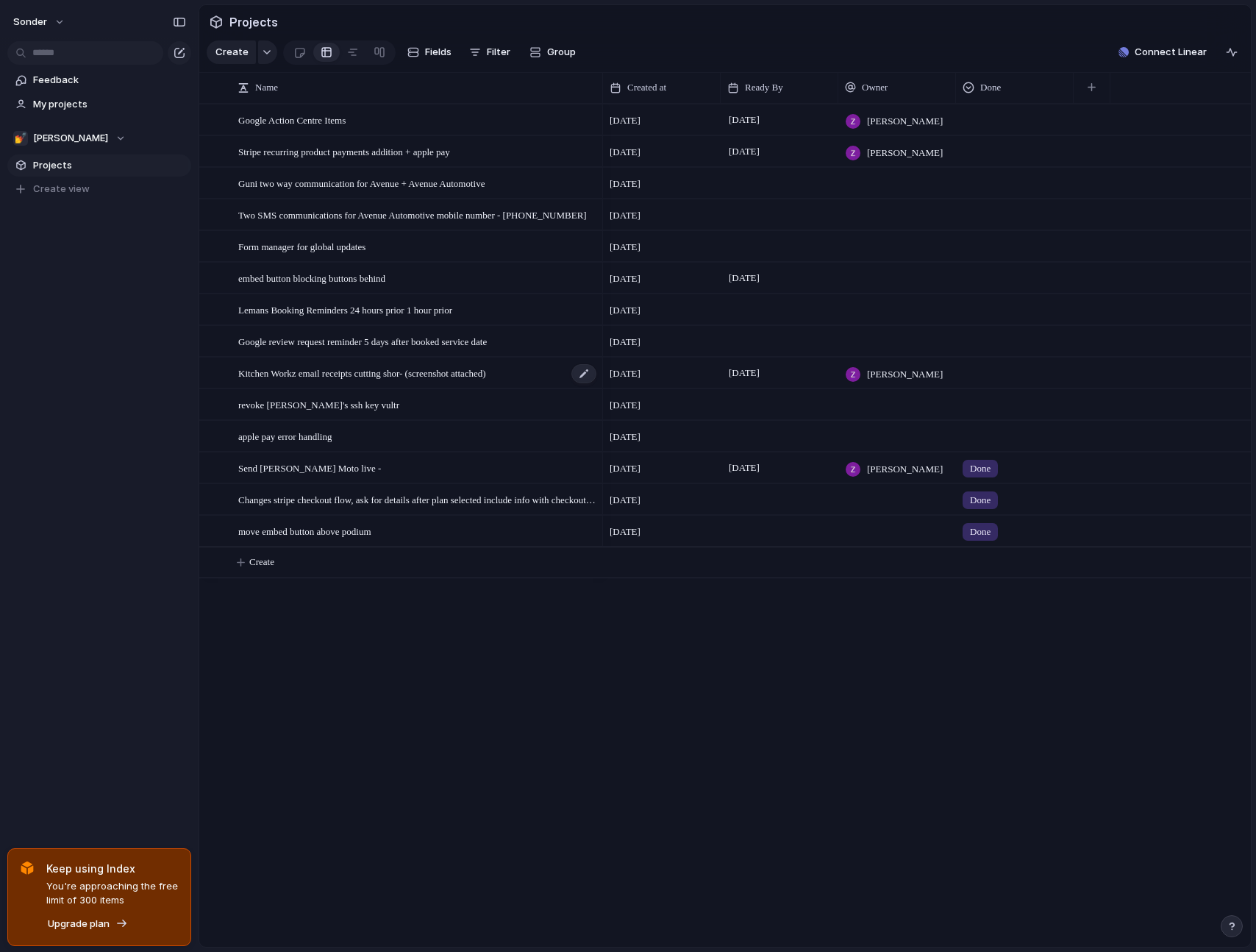
click at [484, 381] on span "Kitchen Workz email receipts cutting shor- (screenshot attached)" at bounding box center [362, 372] width 248 height 17
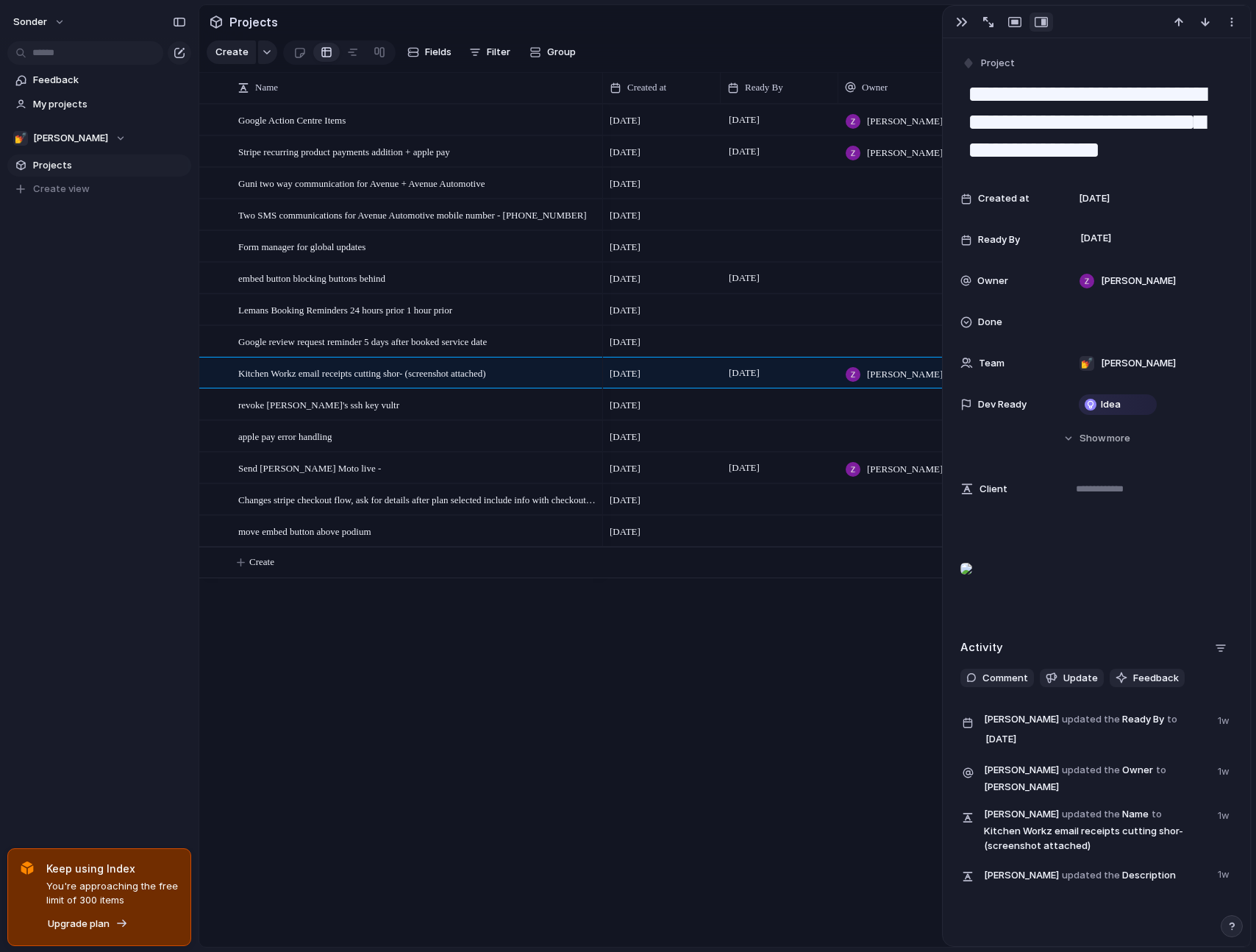
click at [973, 583] on div at bounding box center [966, 569] width 12 height 30
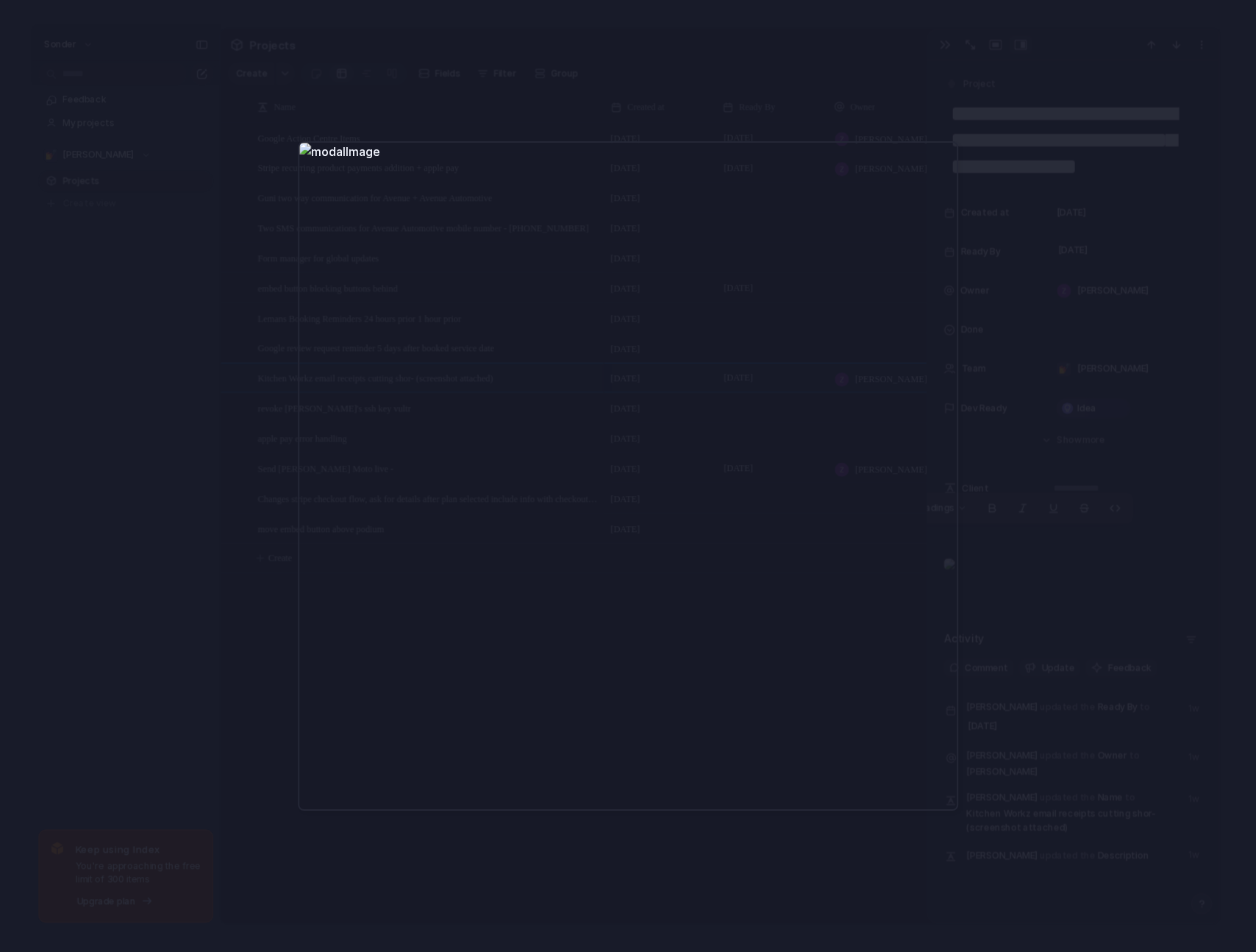
click at [837, 852] on div at bounding box center [628, 476] width 1256 height 952
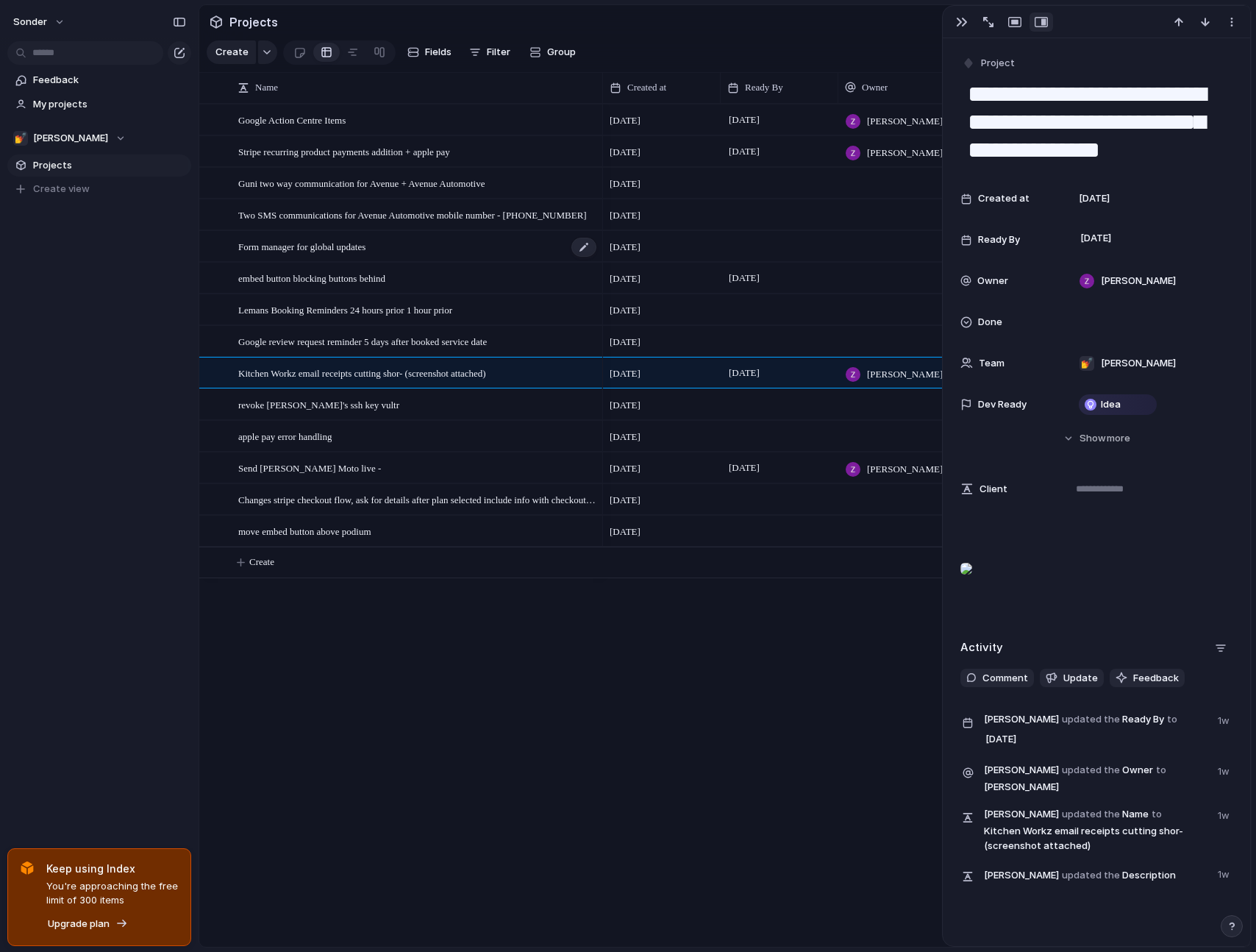
click at [409, 248] on div "Form manager for global updates" at bounding box center [418, 246] width 359 height 31
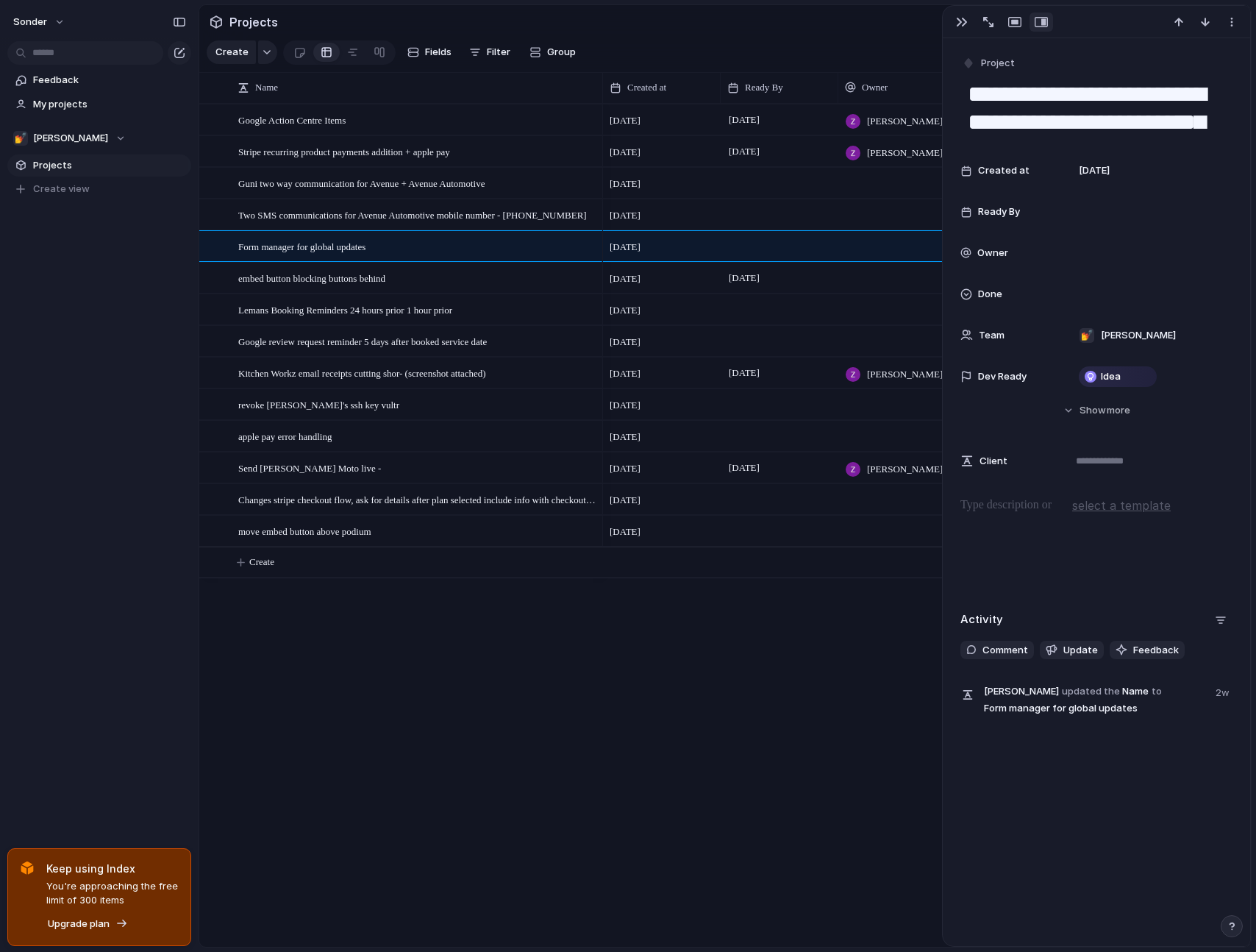
click at [811, 382] on div "[DATE]" at bounding box center [779, 370] width 116 height 23
click at [957, 21] on div "button" at bounding box center [961, 21] width 12 height 12
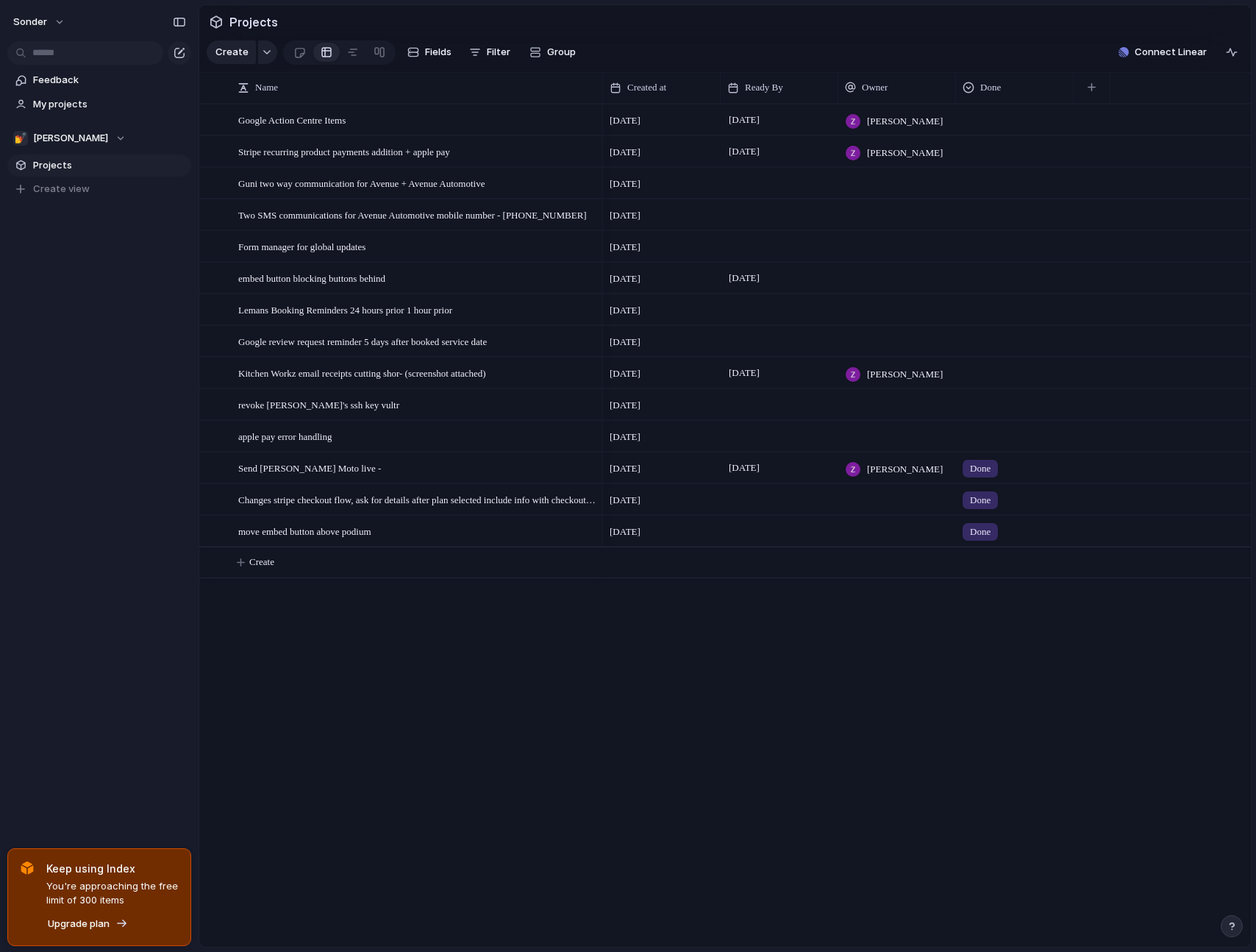
click at [970, 382] on div at bounding box center [1014, 370] width 116 height 24
click at [991, 473] on span "Done" at bounding box center [986, 470] width 24 height 15
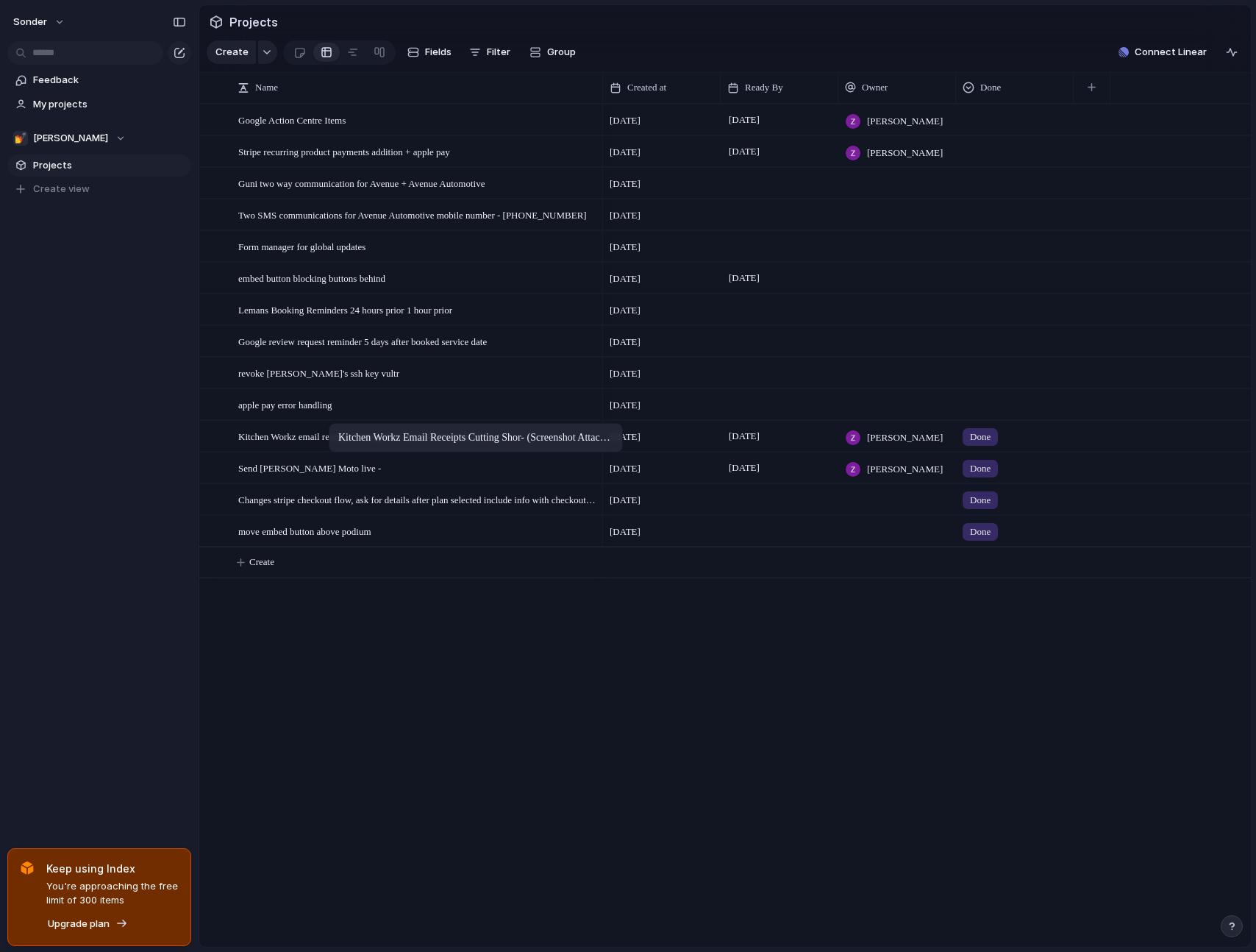
drag, startPoint x: 323, startPoint y: 381, endPoint x: 336, endPoint y: 426, distance: 46.8
click at [612, 714] on div "[DATE] [PERSON_NAME] [DATE] August [PERSON_NAME] [DATE] [DATE] [DATE] August [D…" at bounding box center [927, 525] width 648 height 843
click at [253, 570] on span "Create" at bounding box center [261, 562] width 25 height 15
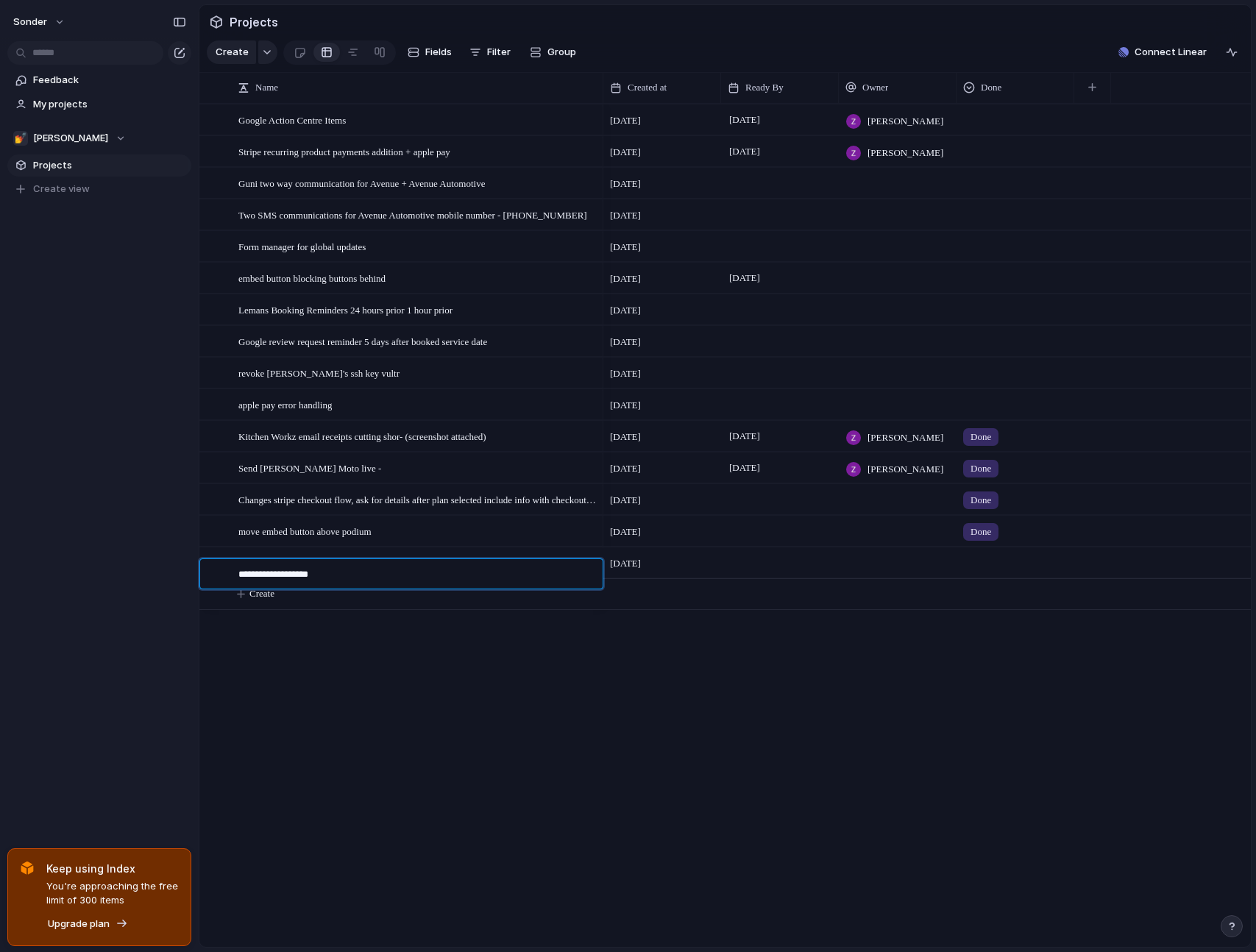
type textarea "**********"
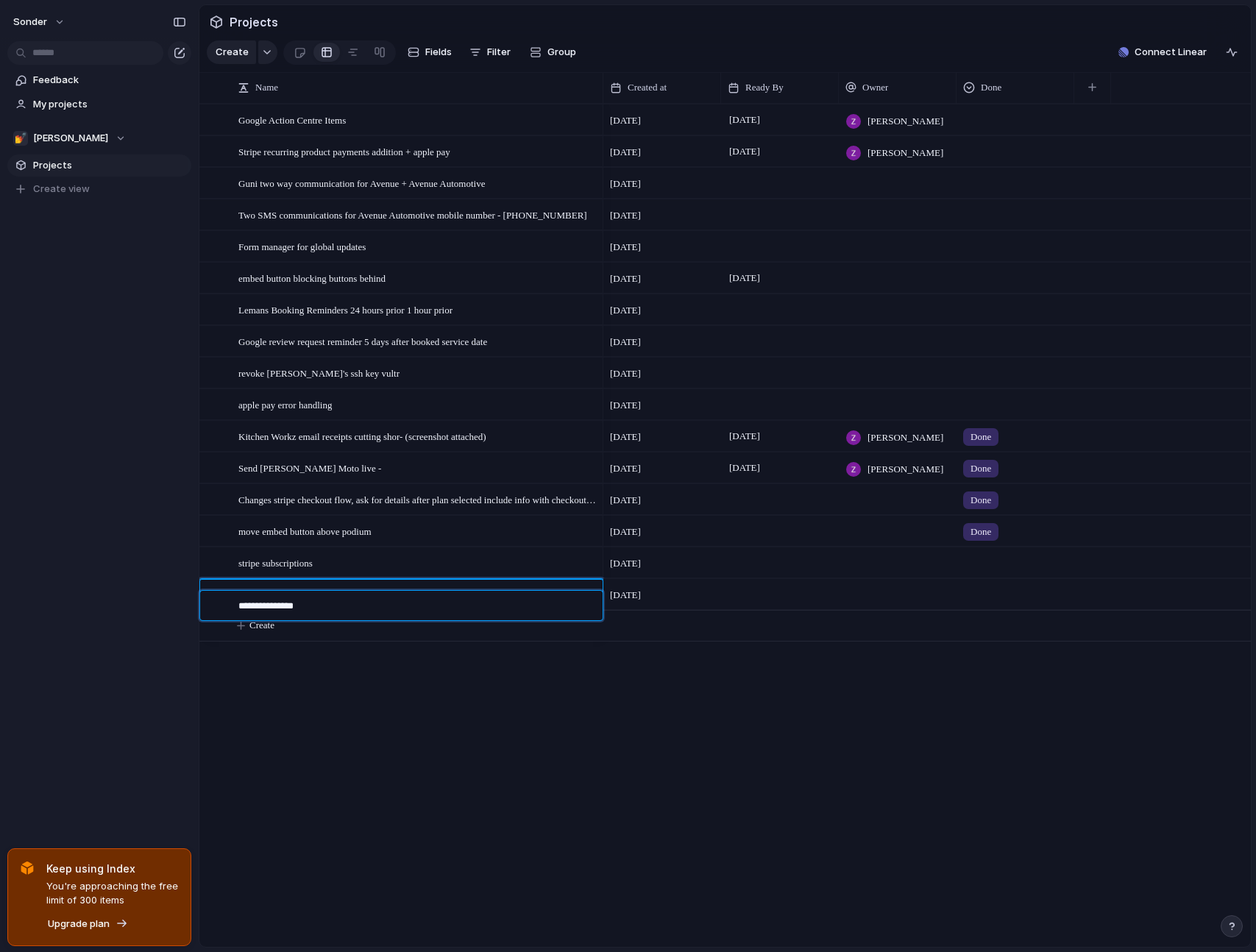
type textarea "**********"
click at [981, 572] on div at bounding box center [1014, 560] width 116 height 24
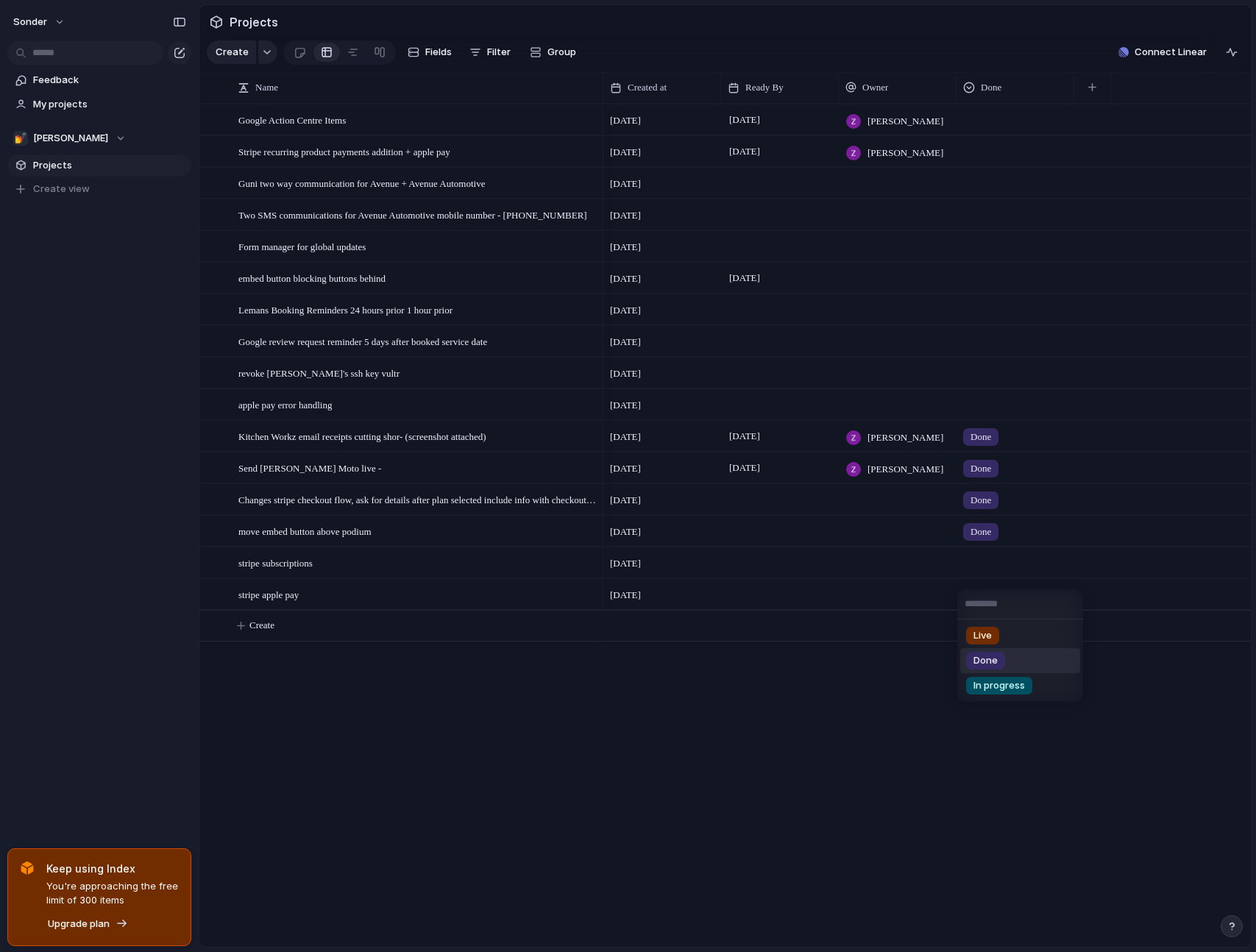
click at [1000, 667] on div "Done" at bounding box center [986, 660] width 39 height 18
click at [1001, 604] on div at bounding box center [1014, 592] width 116 height 24
click at [1002, 683] on li "Done" at bounding box center [1019, 692] width 119 height 25
click at [587, 162] on div at bounding box center [584, 152] width 25 height 19
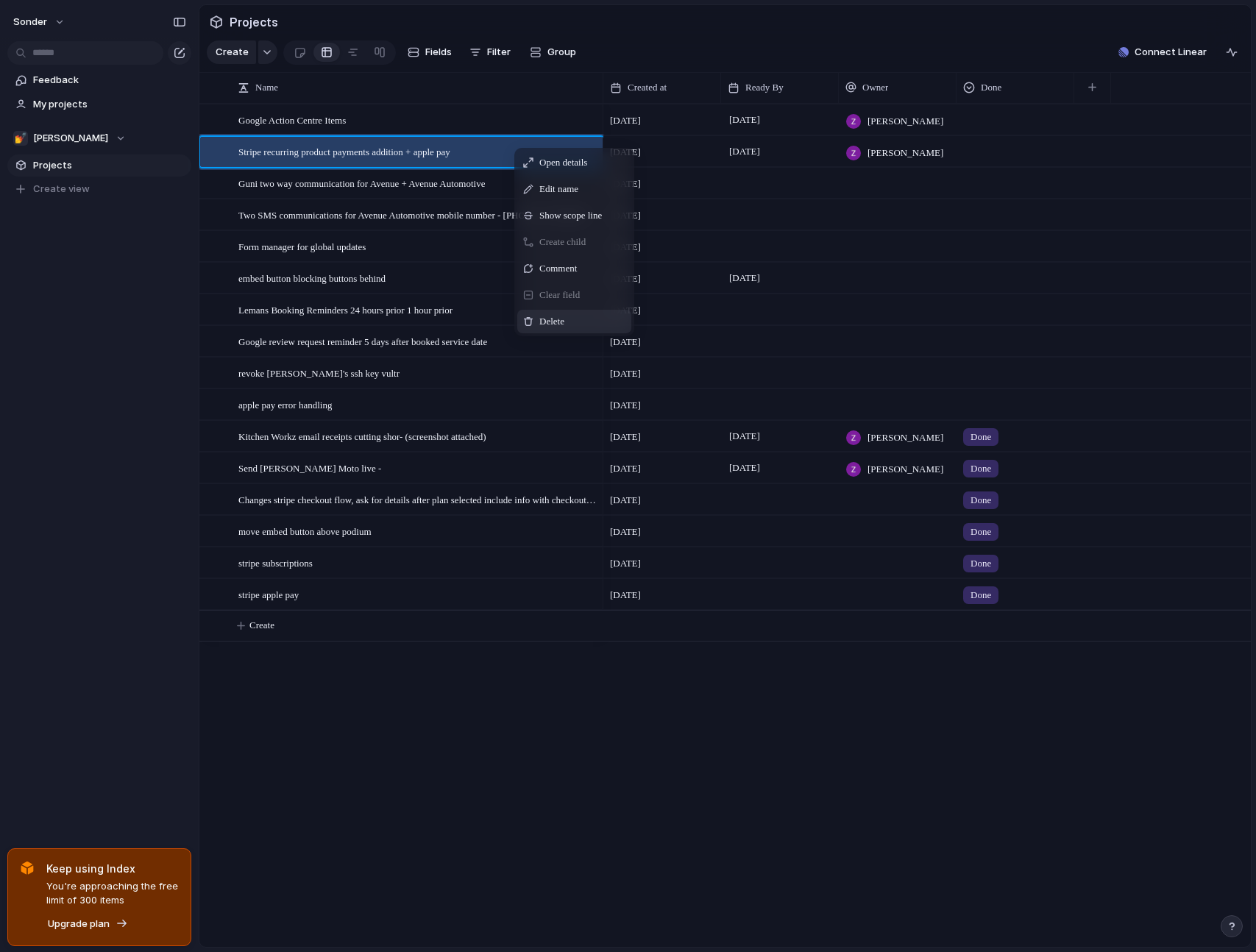
click at [559, 323] on div "Delete" at bounding box center [573, 320] width 114 height 23
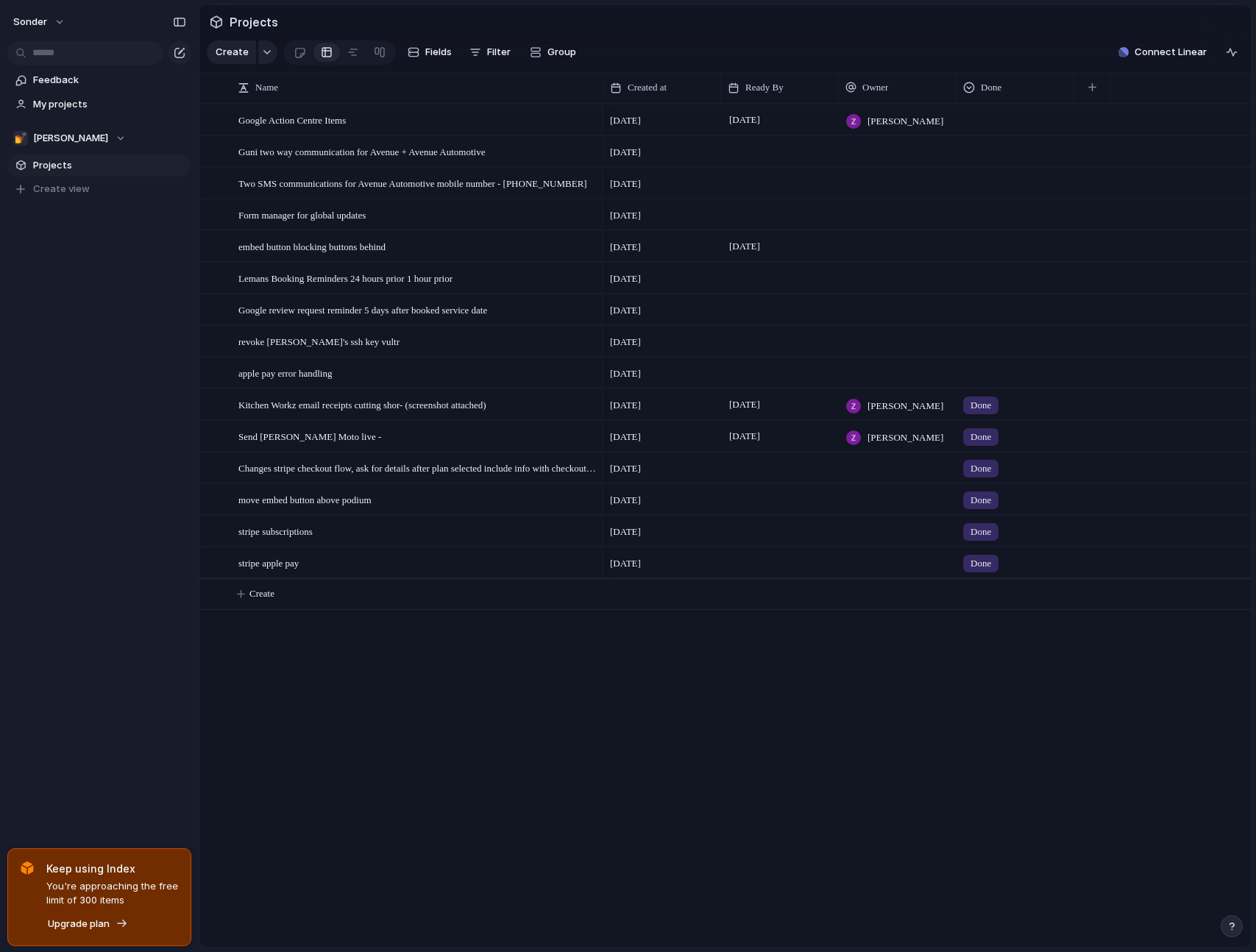
click at [475, 746] on div "Google Action Centre Items Guni two way communication for Avenue + Avenue Autom…" at bounding box center [724, 525] width 1051 height 843
click at [475, 706] on div "Google Action Centre Items Guni two way communication for Avenue + Avenue Autom…" at bounding box center [724, 525] width 1051 height 843
click at [563, 388] on div "apple pay error handling" at bounding box center [418, 373] width 359 height 31
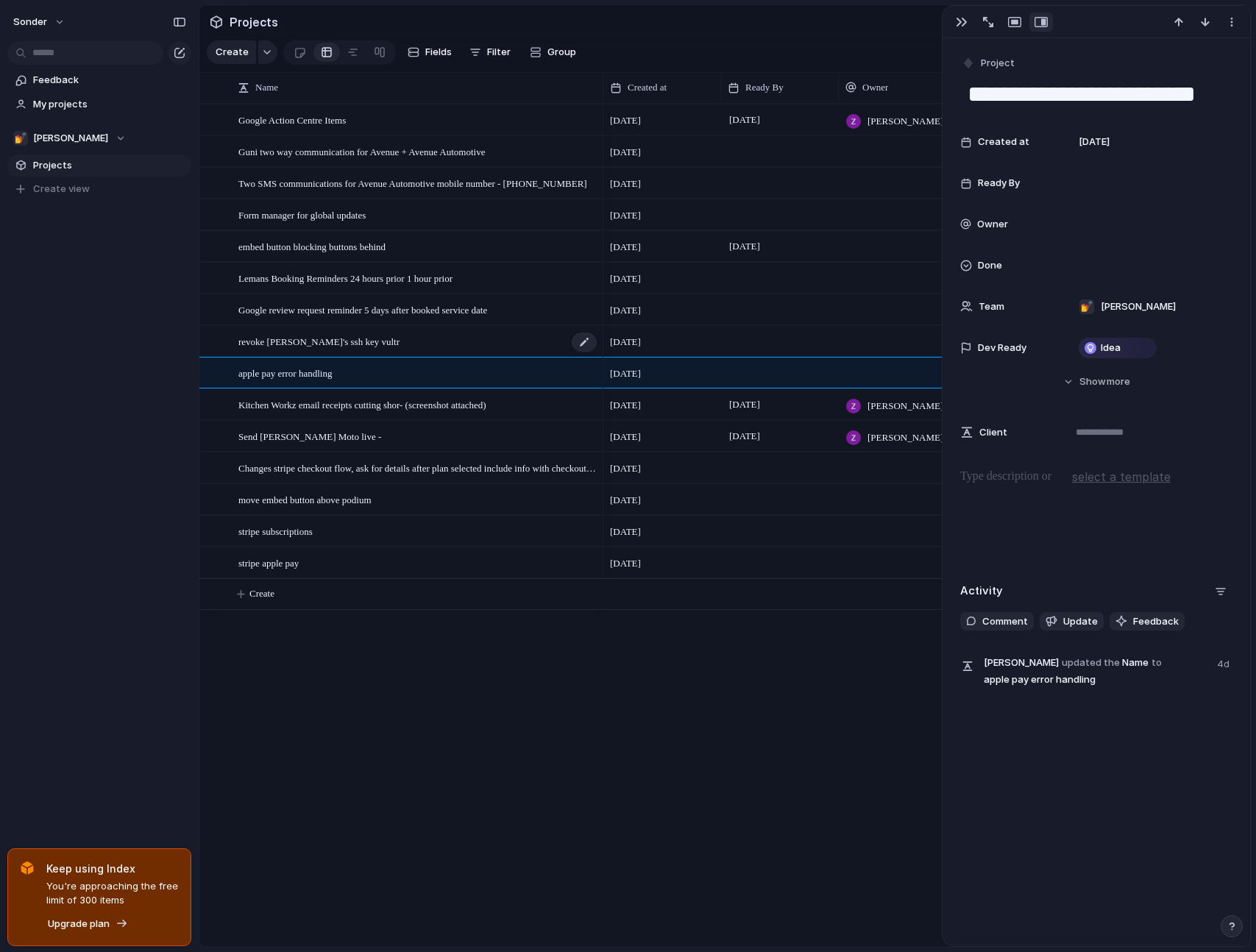
click at [526, 350] on div "revoke [PERSON_NAME]'s ssh key vultr" at bounding box center [418, 342] width 359 height 31
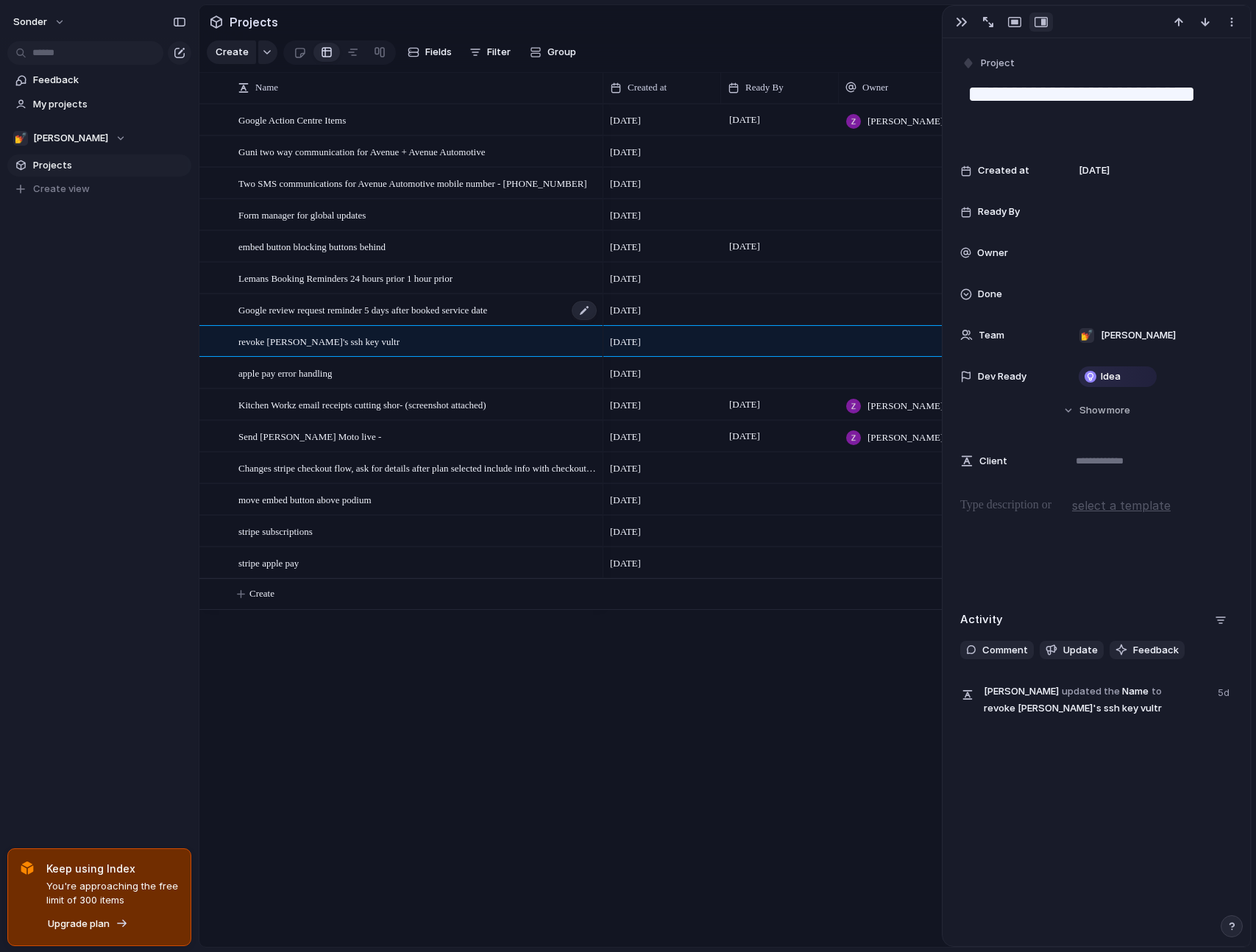
click at [507, 309] on div "Google review request reminder 5 days after booked service date" at bounding box center [418, 309] width 359 height 31
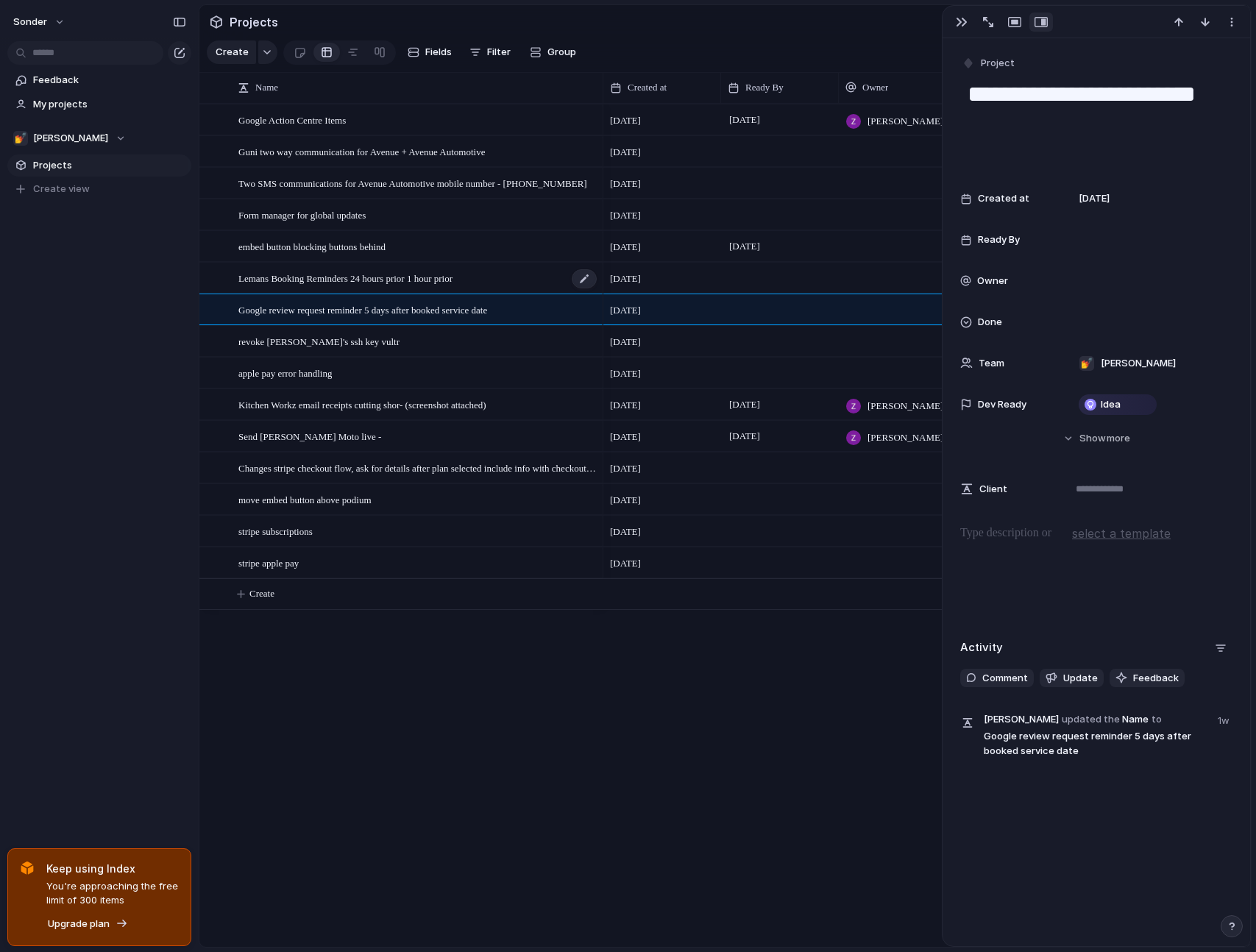
click at [500, 287] on div "Lemans Booking Reminders 24 hours prior 1 hour prior" at bounding box center [418, 278] width 359 height 31
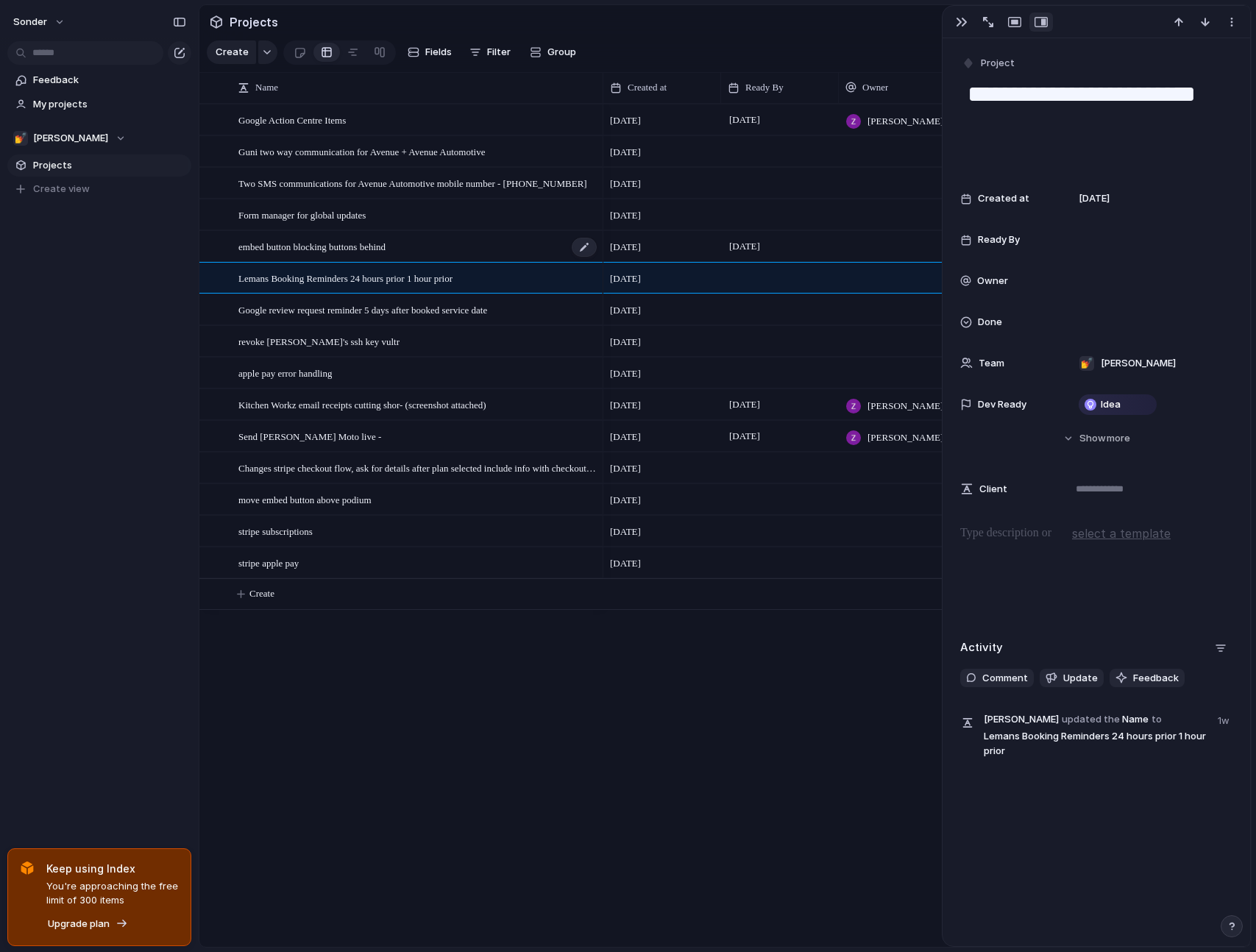
click at [509, 250] on div "embed button blocking buttons behind" at bounding box center [418, 246] width 359 height 31
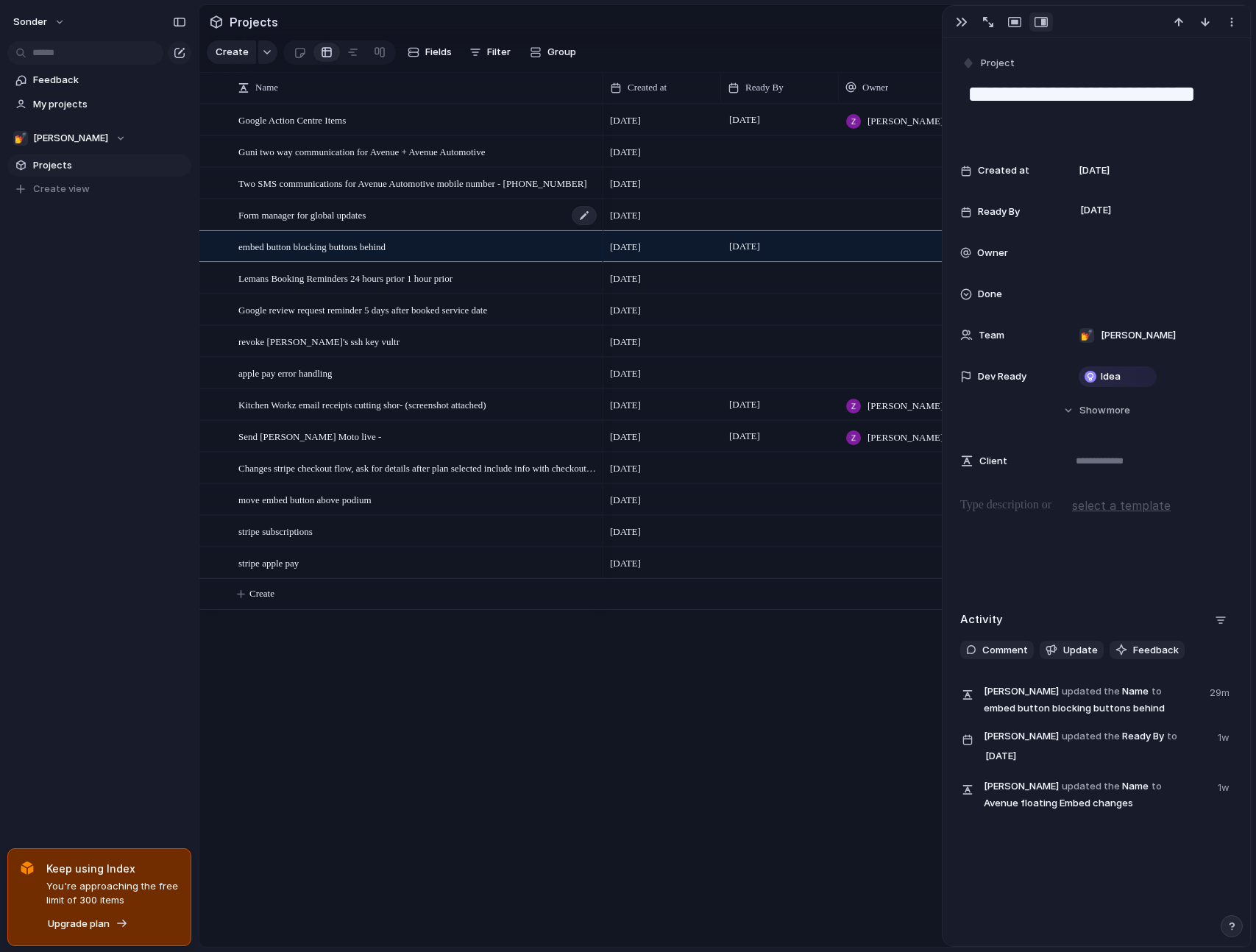
click at [513, 229] on div "Form manager for global updates" at bounding box center [418, 215] width 359 height 31
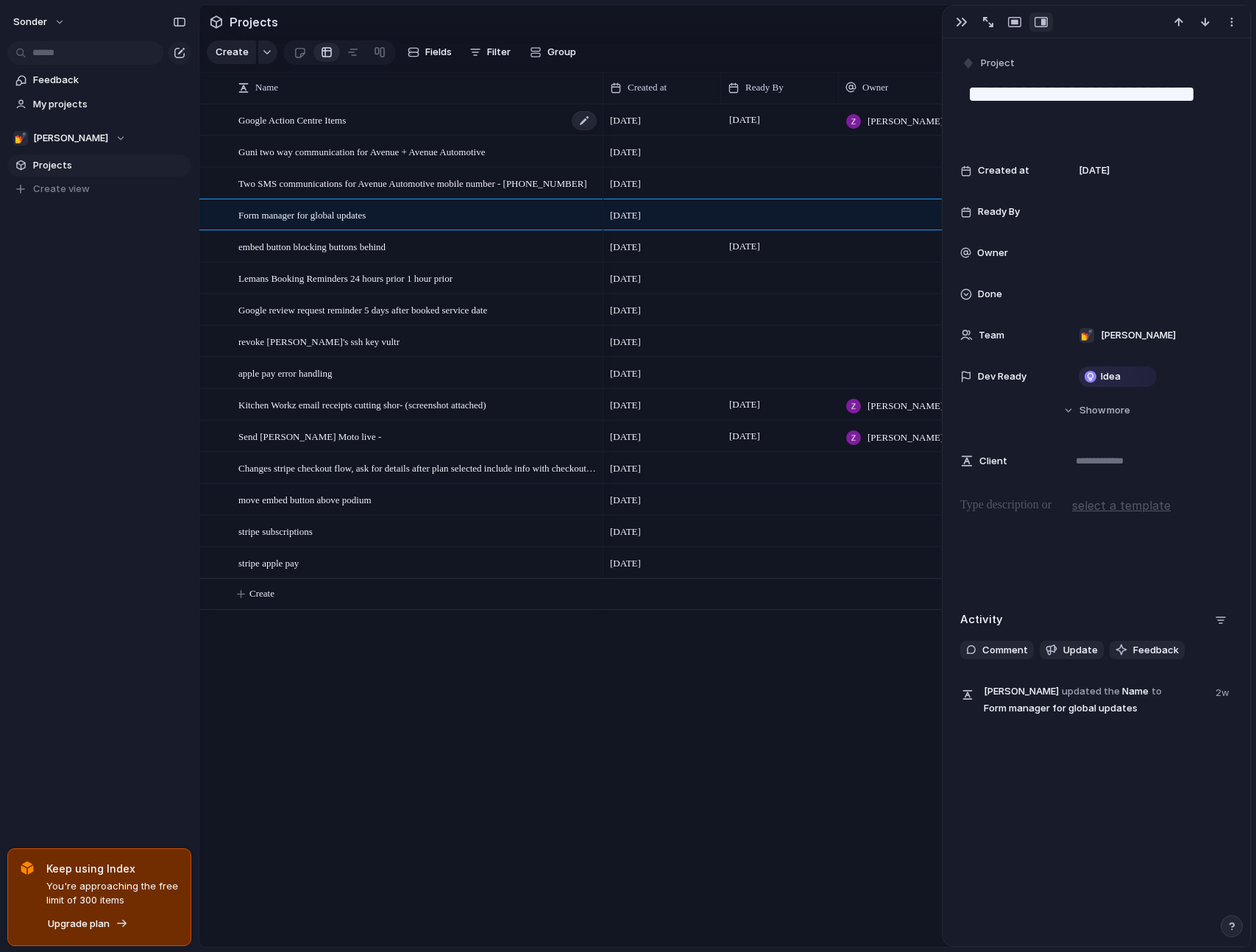
click at [494, 135] on div "Google Action Centre Items" at bounding box center [418, 120] width 359 height 31
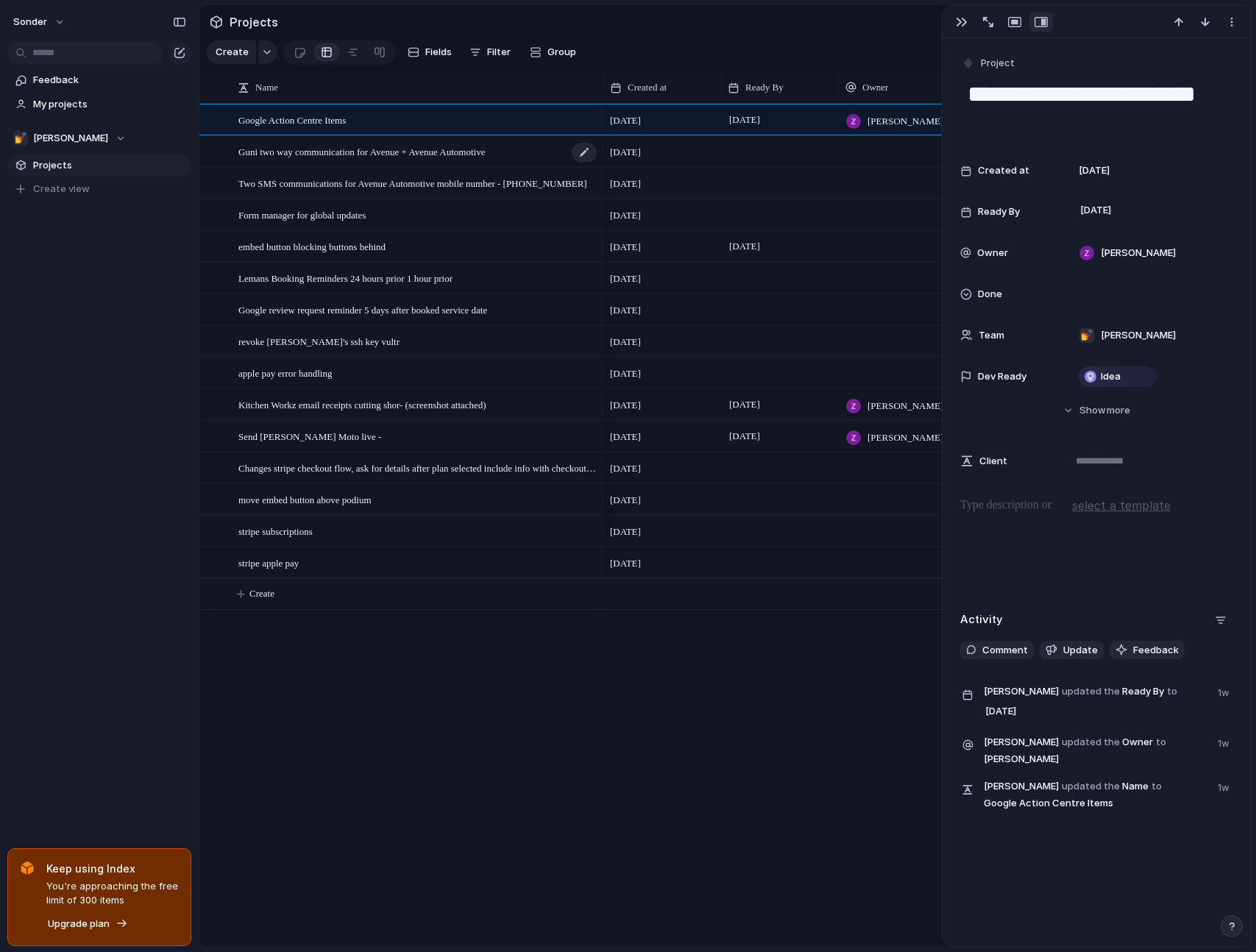
click at [484, 159] on span "Guni two way communication for Avenue + Avenue Automotive" at bounding box center [361, 151] width 246 height 17
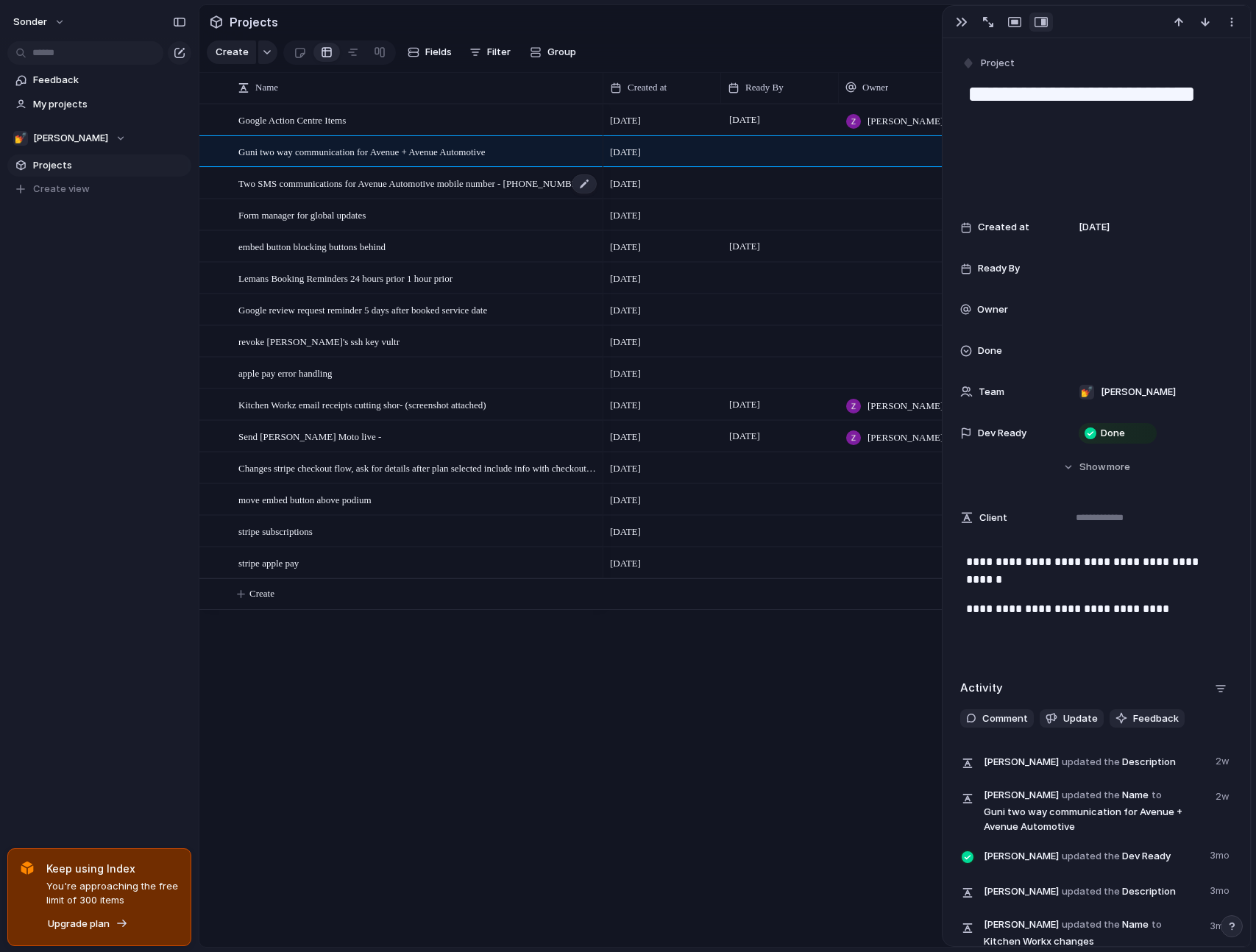
click at [489, 189] on span "Two SMS communications for Avenue Automotive mobile number - [PHONE_NUMBER]" at bounding box center [412, 182] width 348 height 17
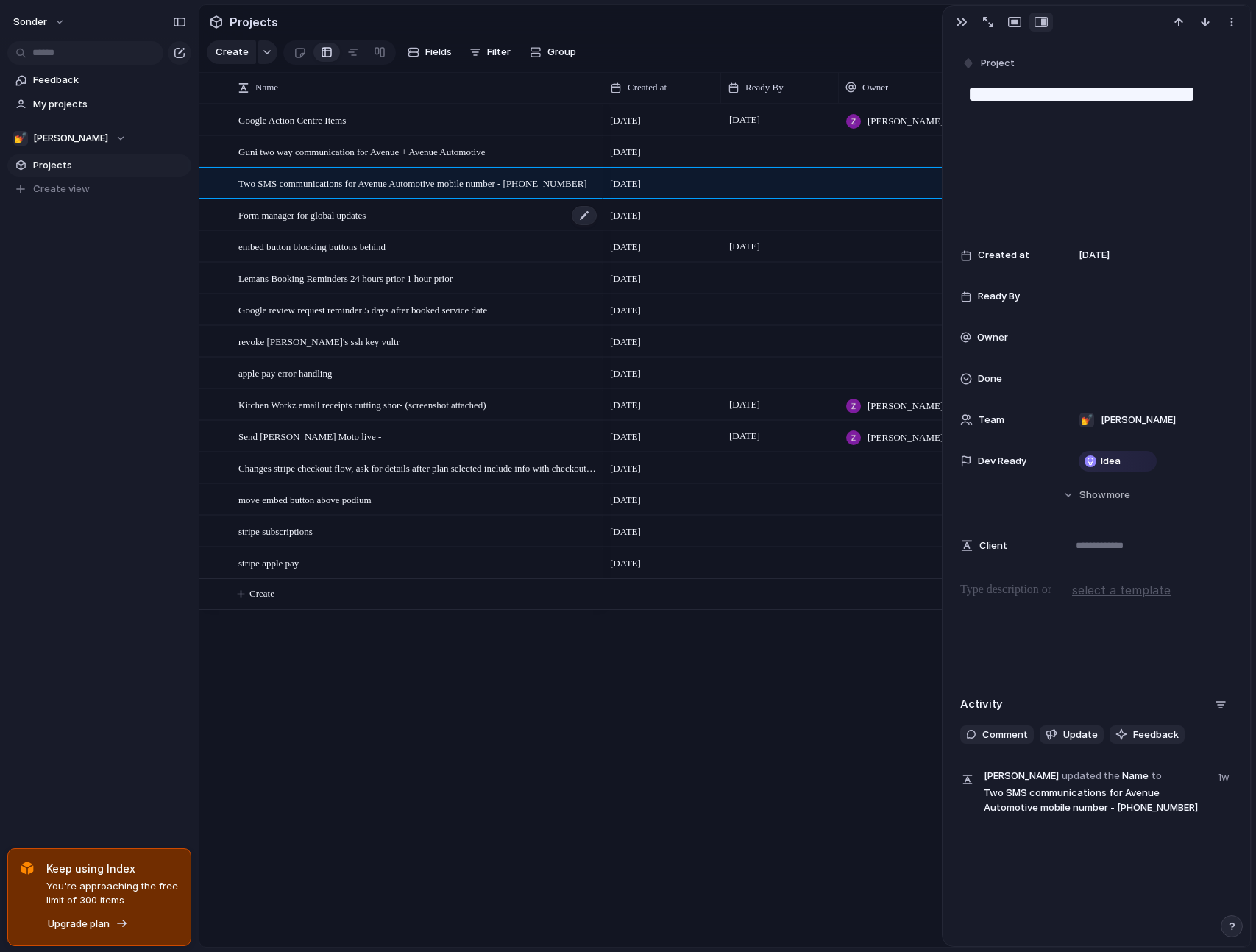
click at [488, 231] on div "Form manager for global updates" at bounding box center [418, 215] width 359 height 31
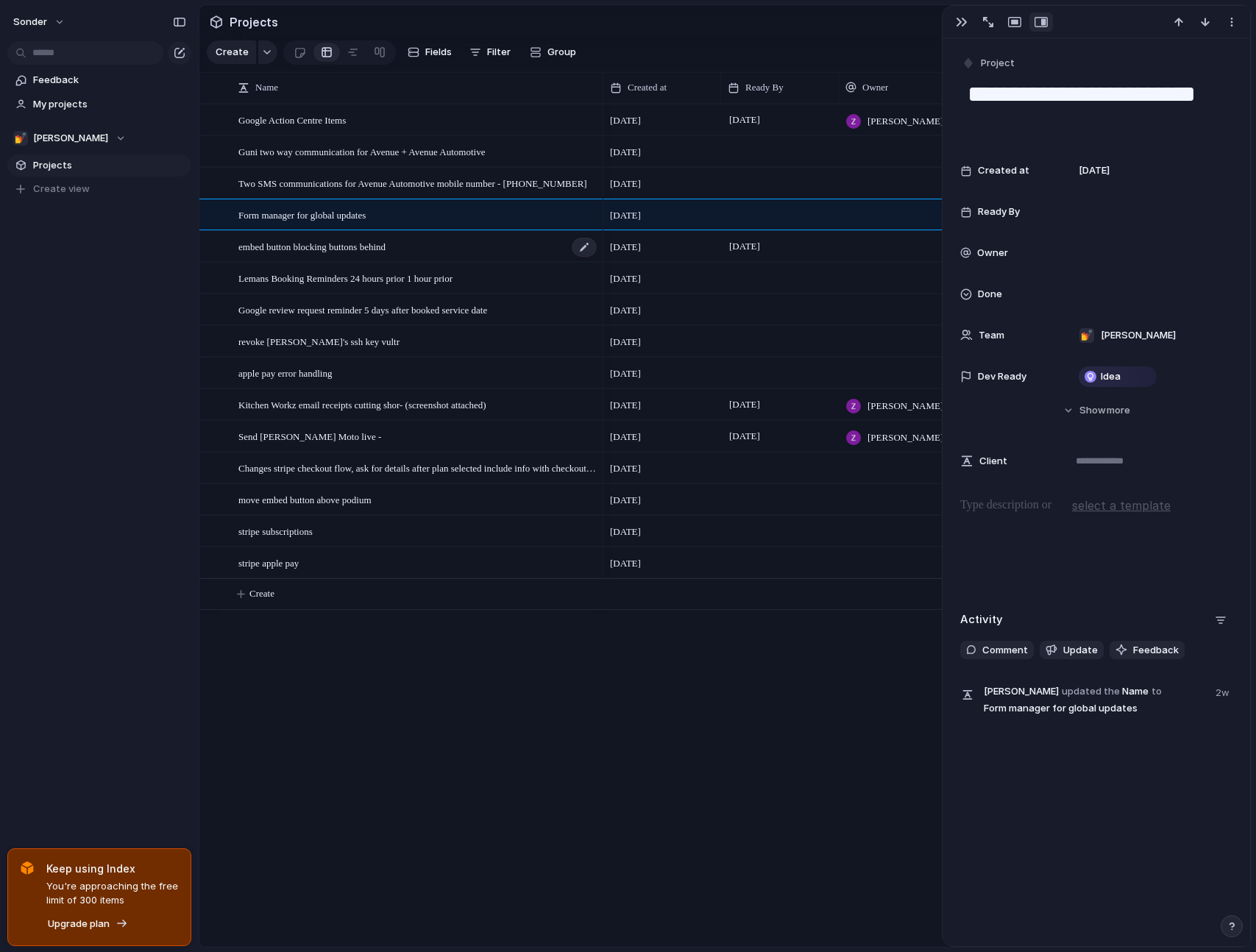
click at [488, 257] on div "embed button blocking buttons behind" at bounding box center [418, 246] width 359 height 31
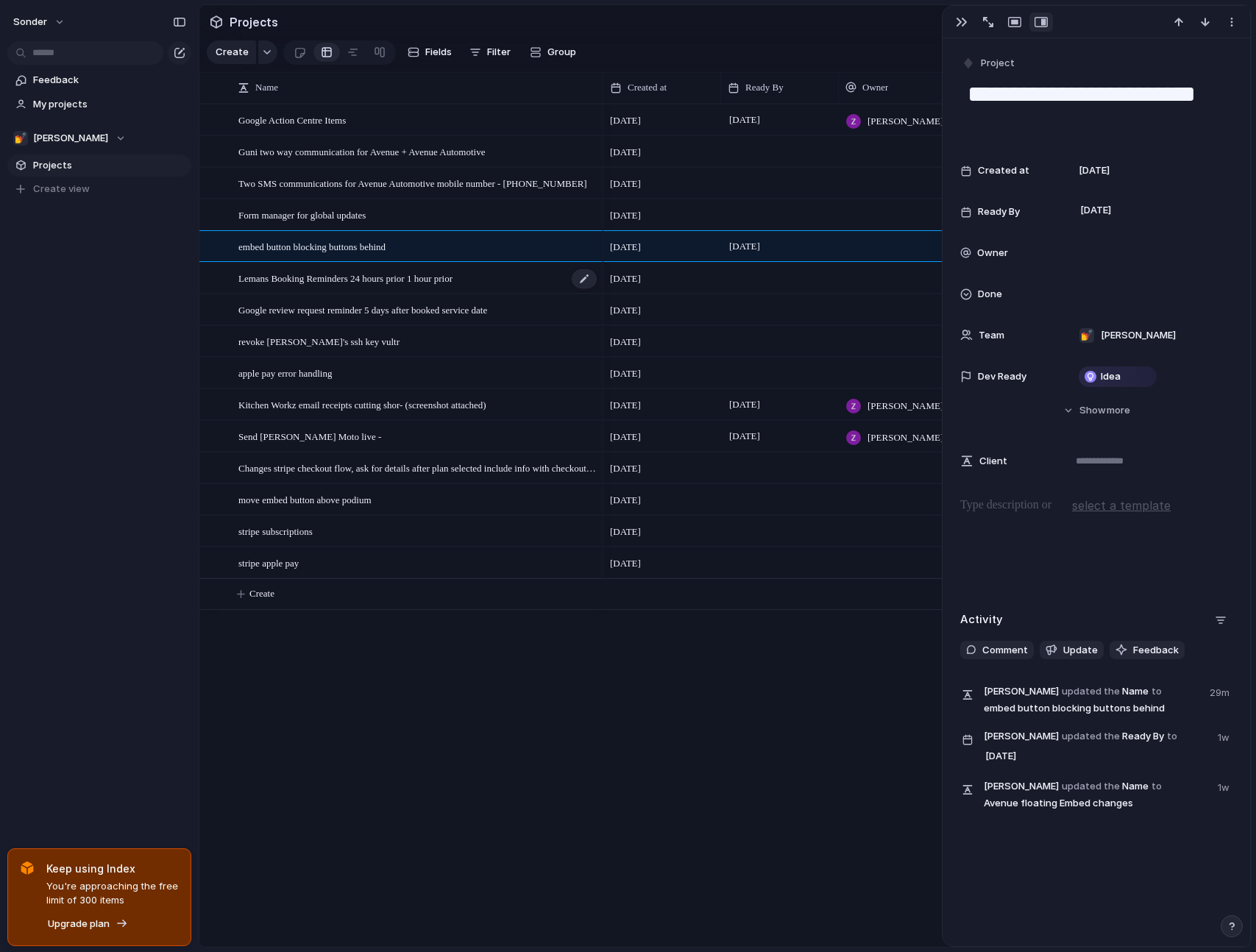
click at [493, 291] on div "Lemans Booking Reminders 24 hours prior 1 hour prior" at bounding box center [418, 278] width 359 height 31
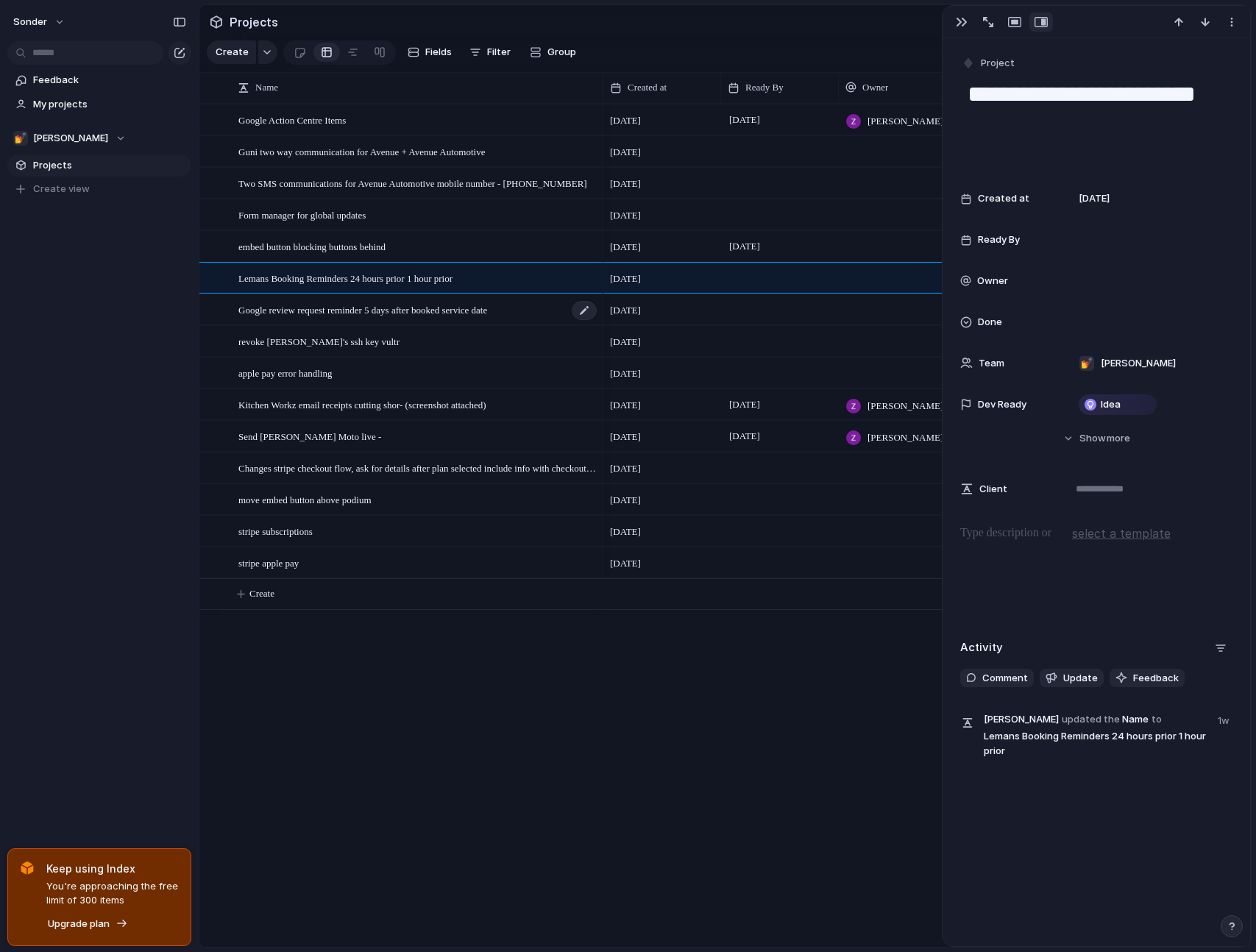
click at [511, 325] on div "Google review request reminder 5 days after booked service date" at bounding box center [418, 309] width 359 height 31
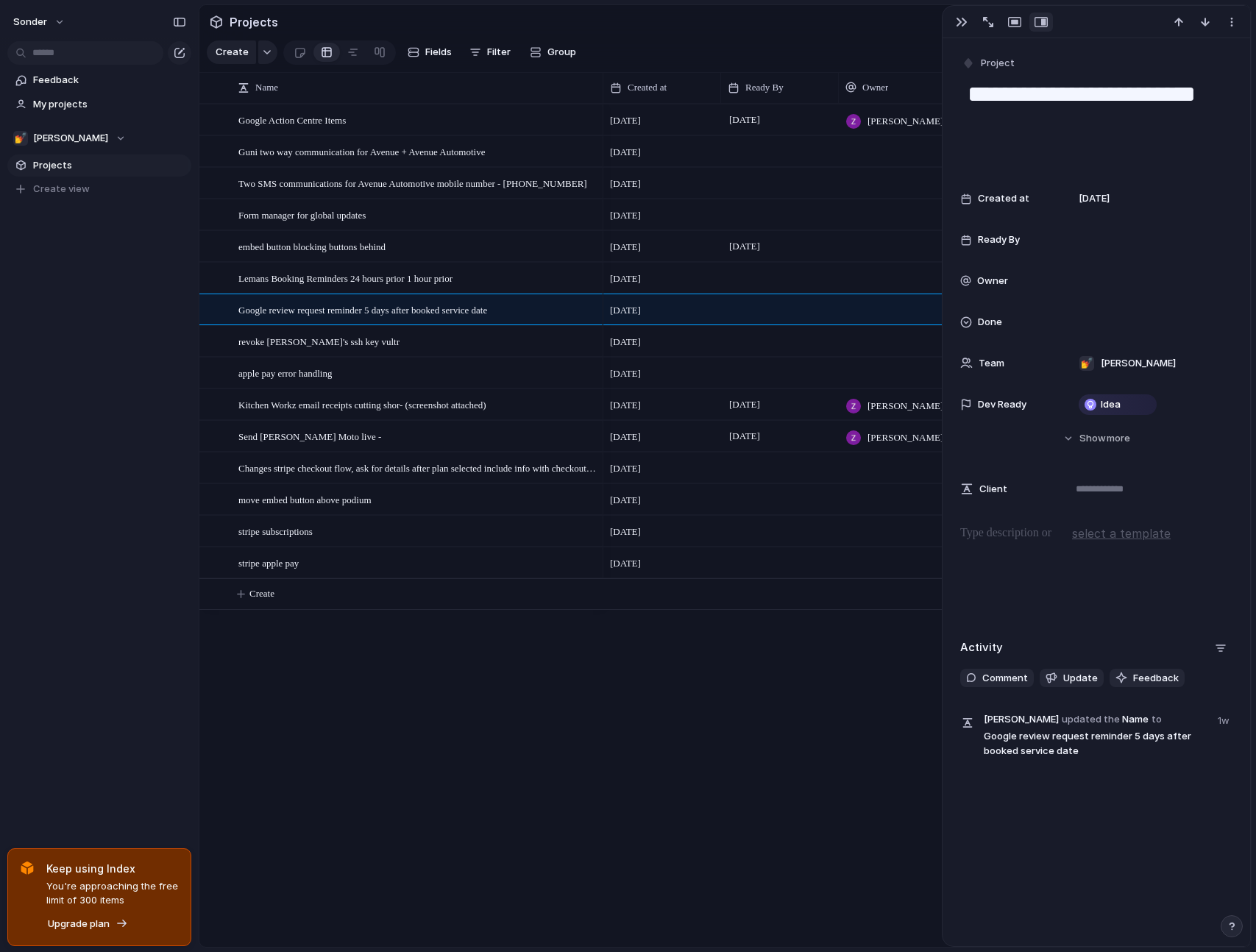
click at [535, 714] on div "Google Action Centre Items Guni two way communication for Avenue + Avenue Autom…" at bounding box center [724, 525] width 1051 height 843
click at [458, 135] on div "Google Action Centre Items" at bounding box center [418, 120] width 359 height 31
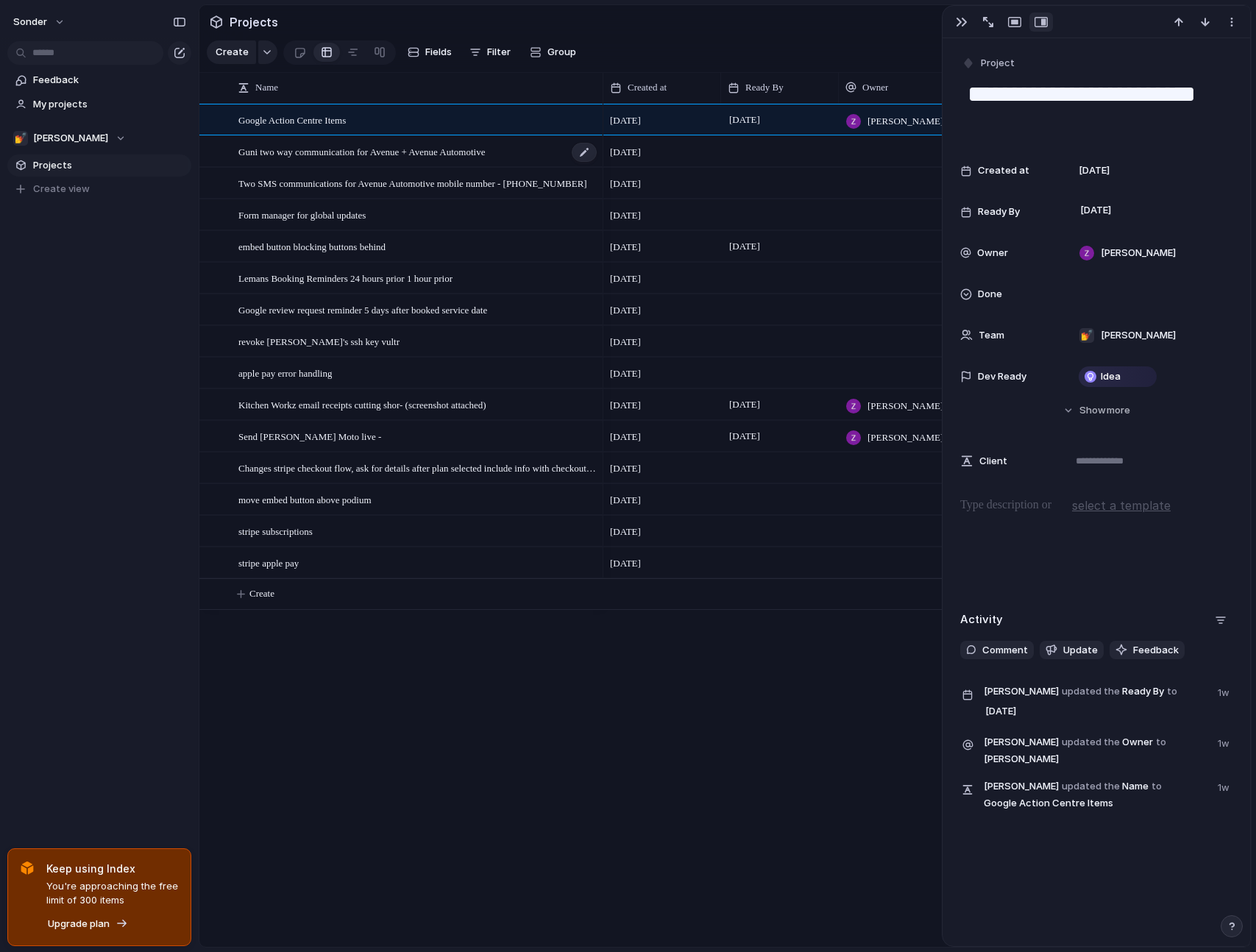
click at [465, 159] on span "Guni two way communication for Avenue + Avenue Automotive" at bounding box center [361, 151] width 246 height 17
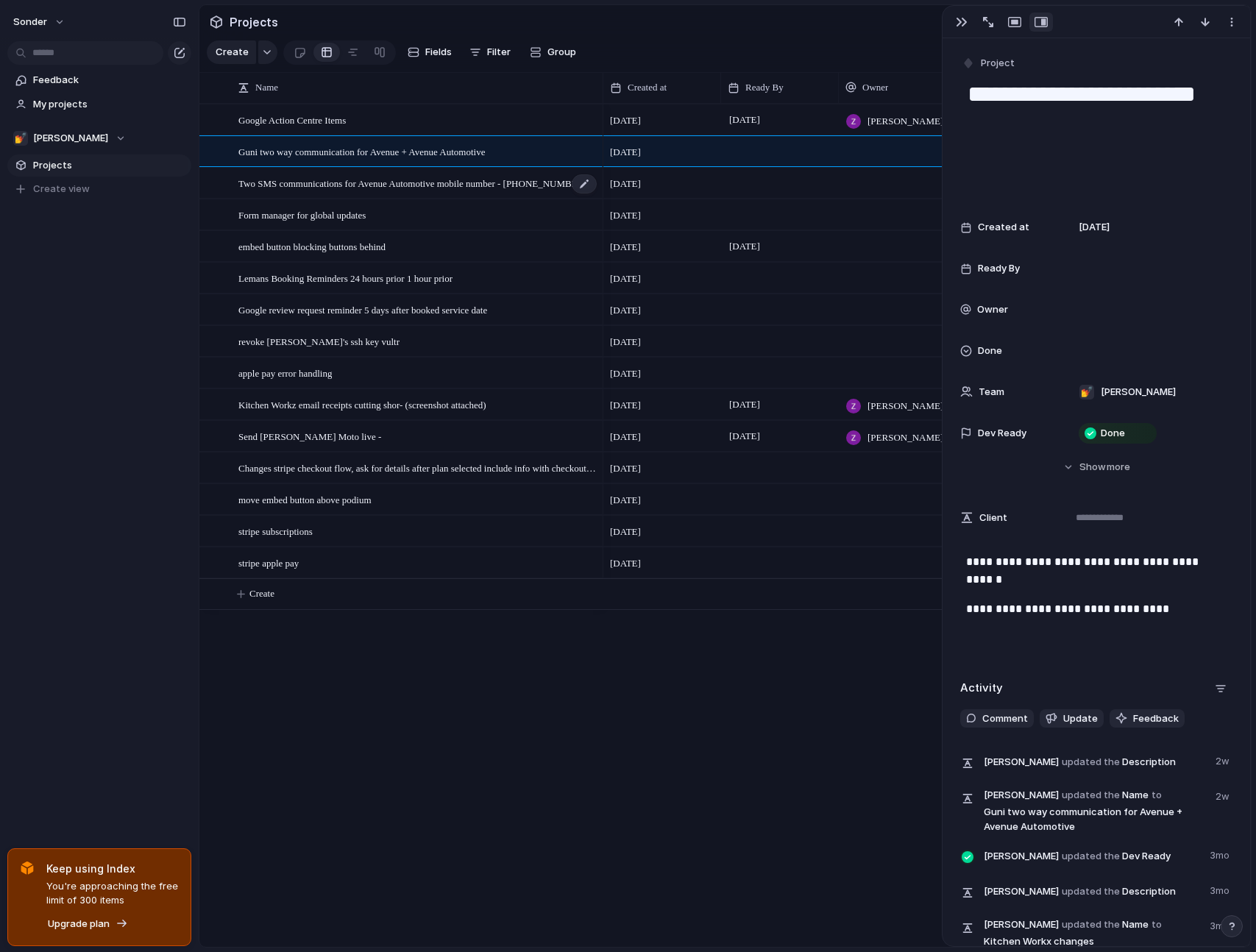
click at [478, 191] on span "Two SMS communications for Avenue Automotive mobile number - [PHONE_NUMBER]" at bounding box center [412, 182] width 348 height 17
